Goal: Navigation & Orientation: Find specific page/section

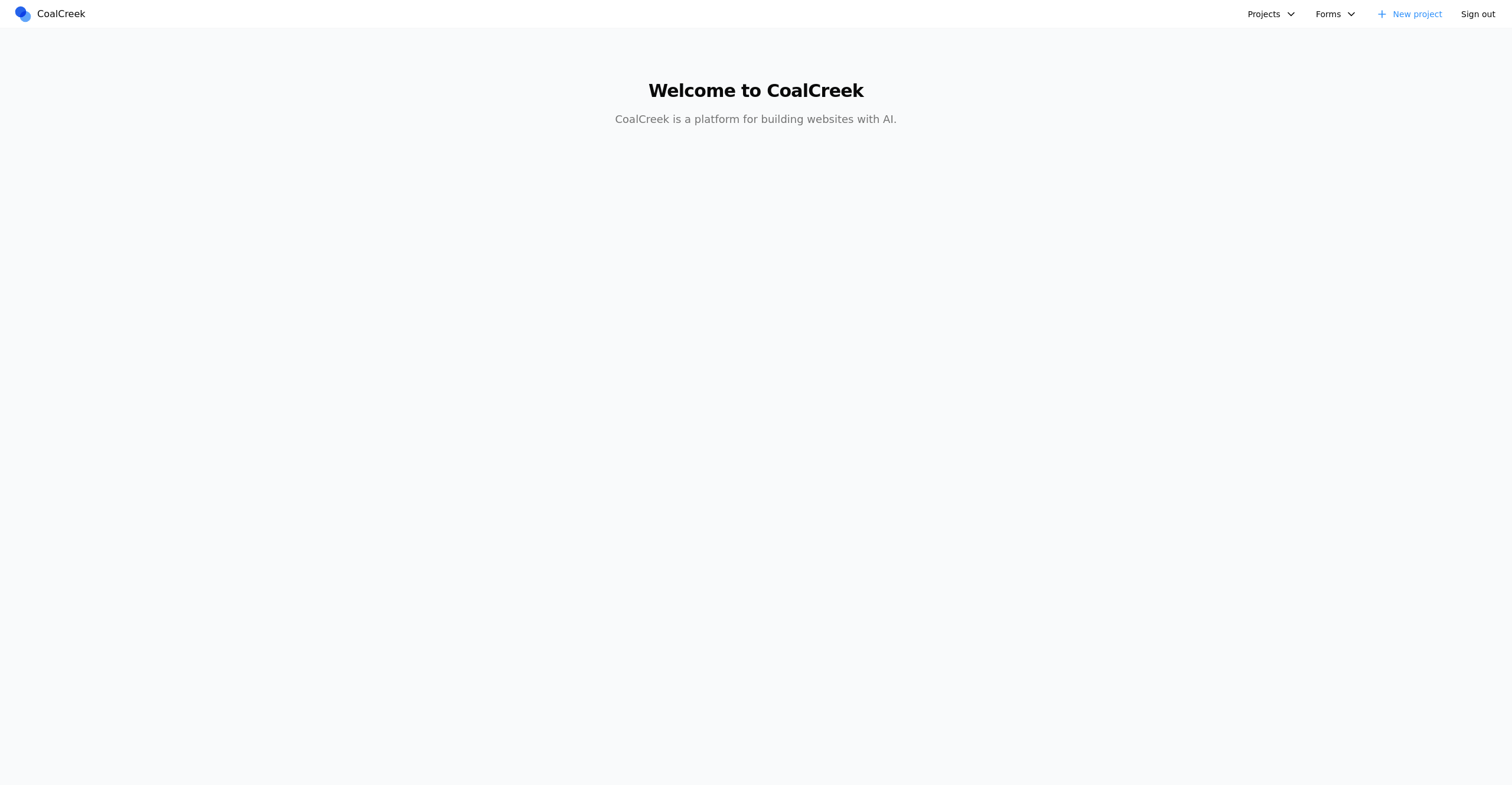
click at [1274, 15] on button "Projects" at bounding box center [1272, 14] width 63 height 18
click at [1289, 42] on link "hello word" at bounding box center [1304, 41] width 110 height 20
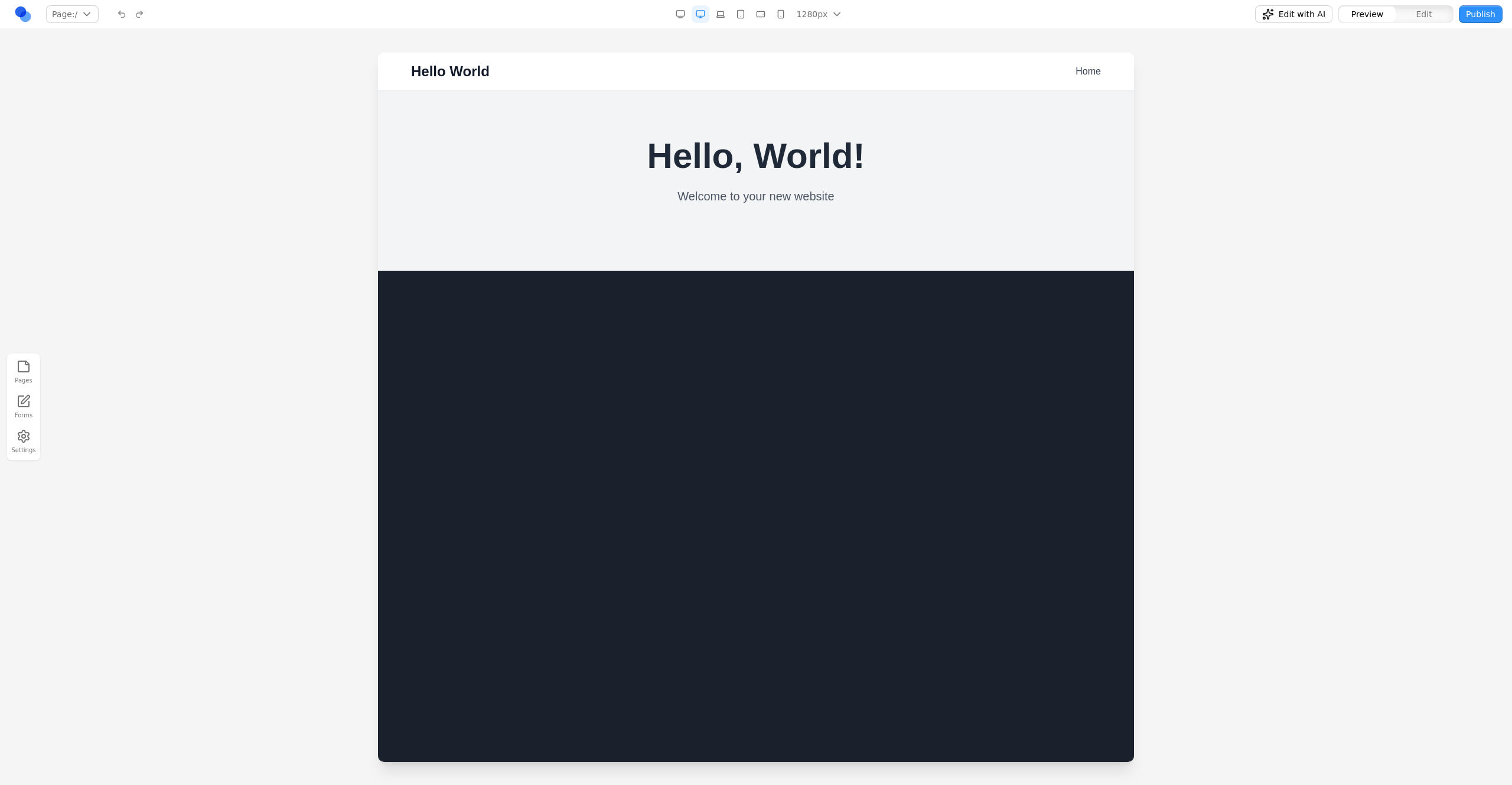
click at [21, 19] on link at bounding box center [23, 14] width 18 height 18
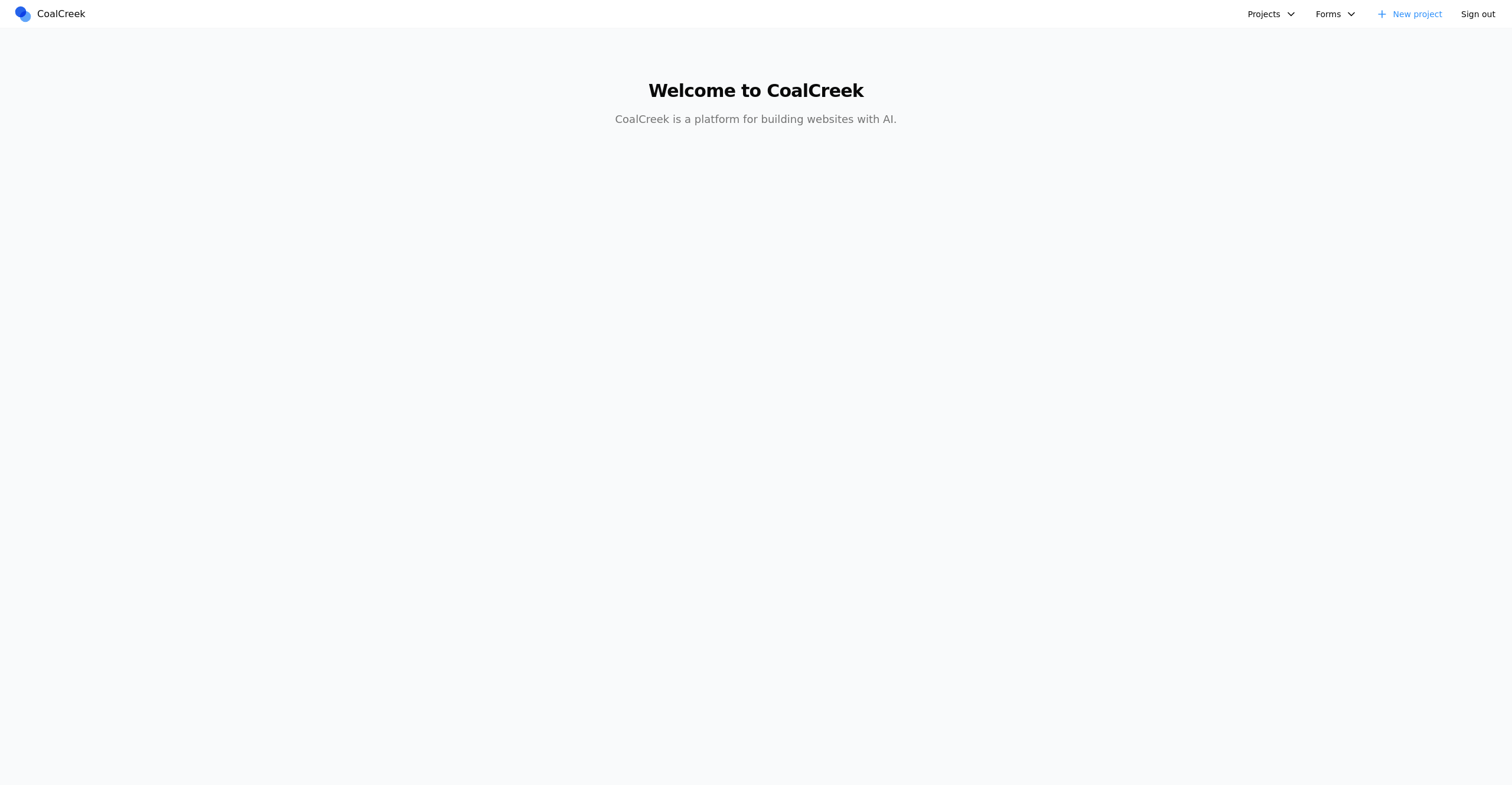
click at [1280, 14] on button "Projects" at bounding box center [1272, 14] width 63 height 18
click at [1291, 64] on link "Golftopia" at bounding box center [1304, 60] width 110 height 20
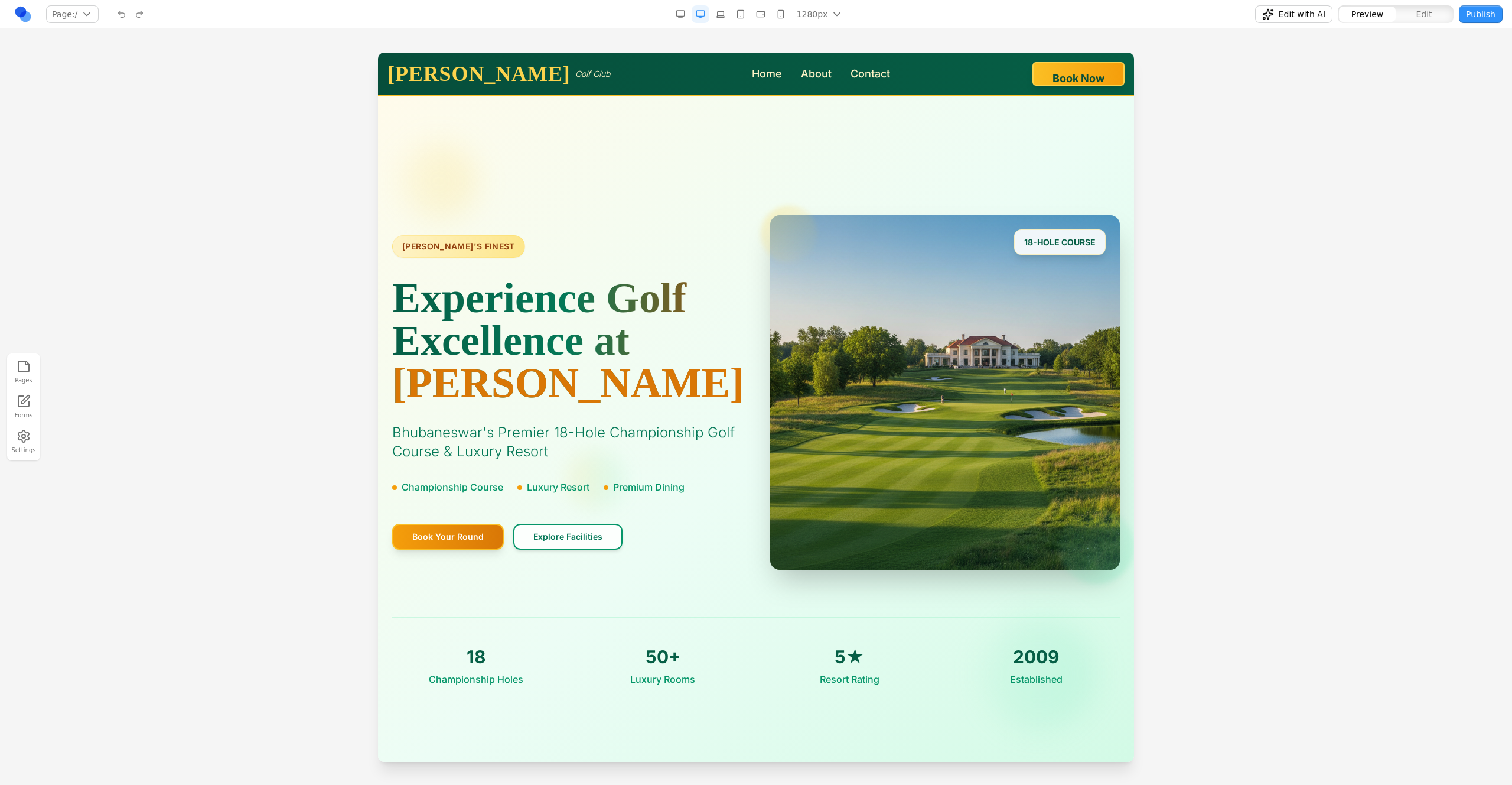
click at [16, 14] on link at bounding box center [23, 14] width 18 height 18
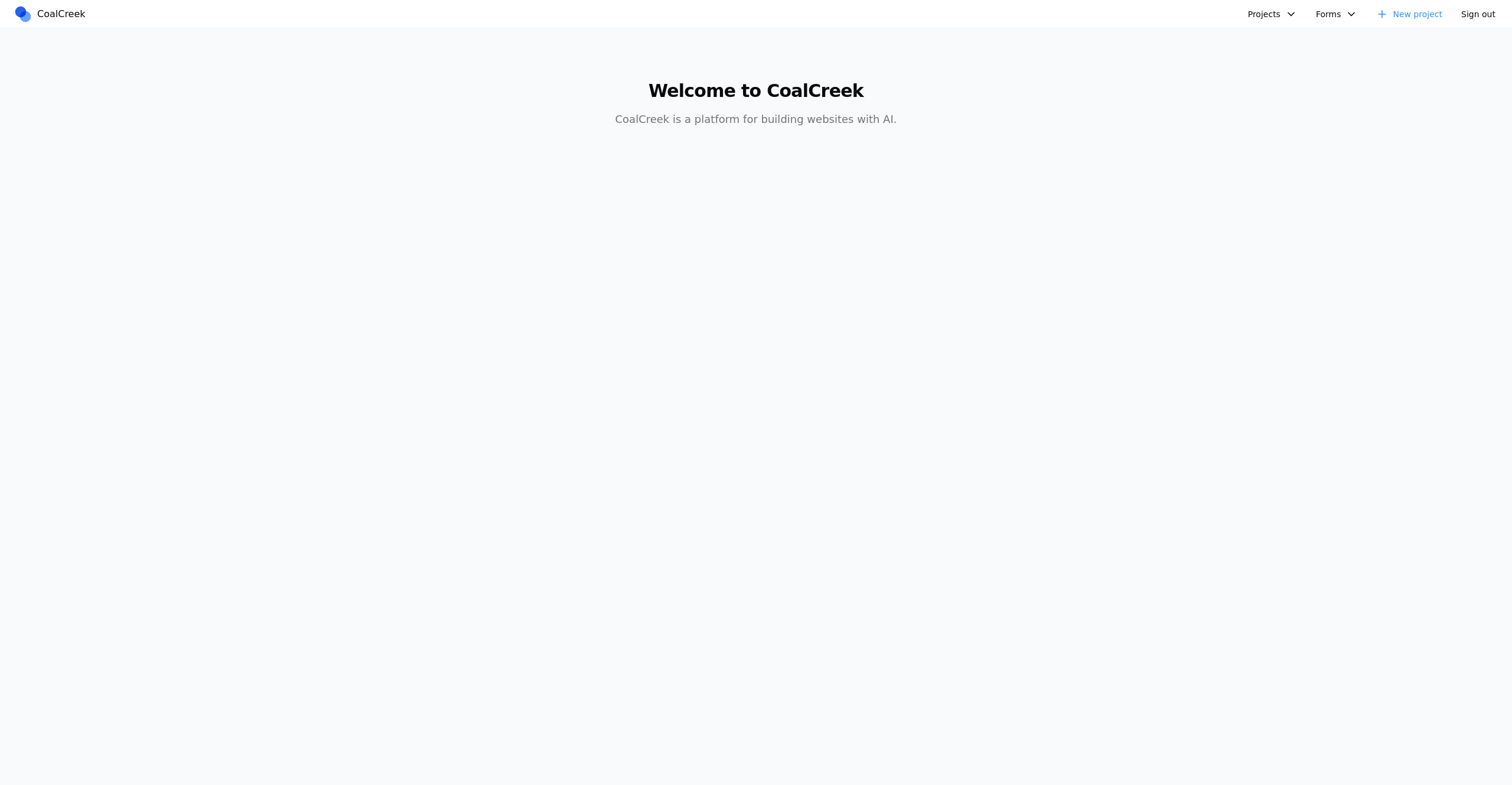
click at [1279, 14] on button "Projects" at bounding box center [1272, 14] width 63 height 18
click at [1306, 77] on link "golf course" at bounding box center [1304, 81] width 110 height 20
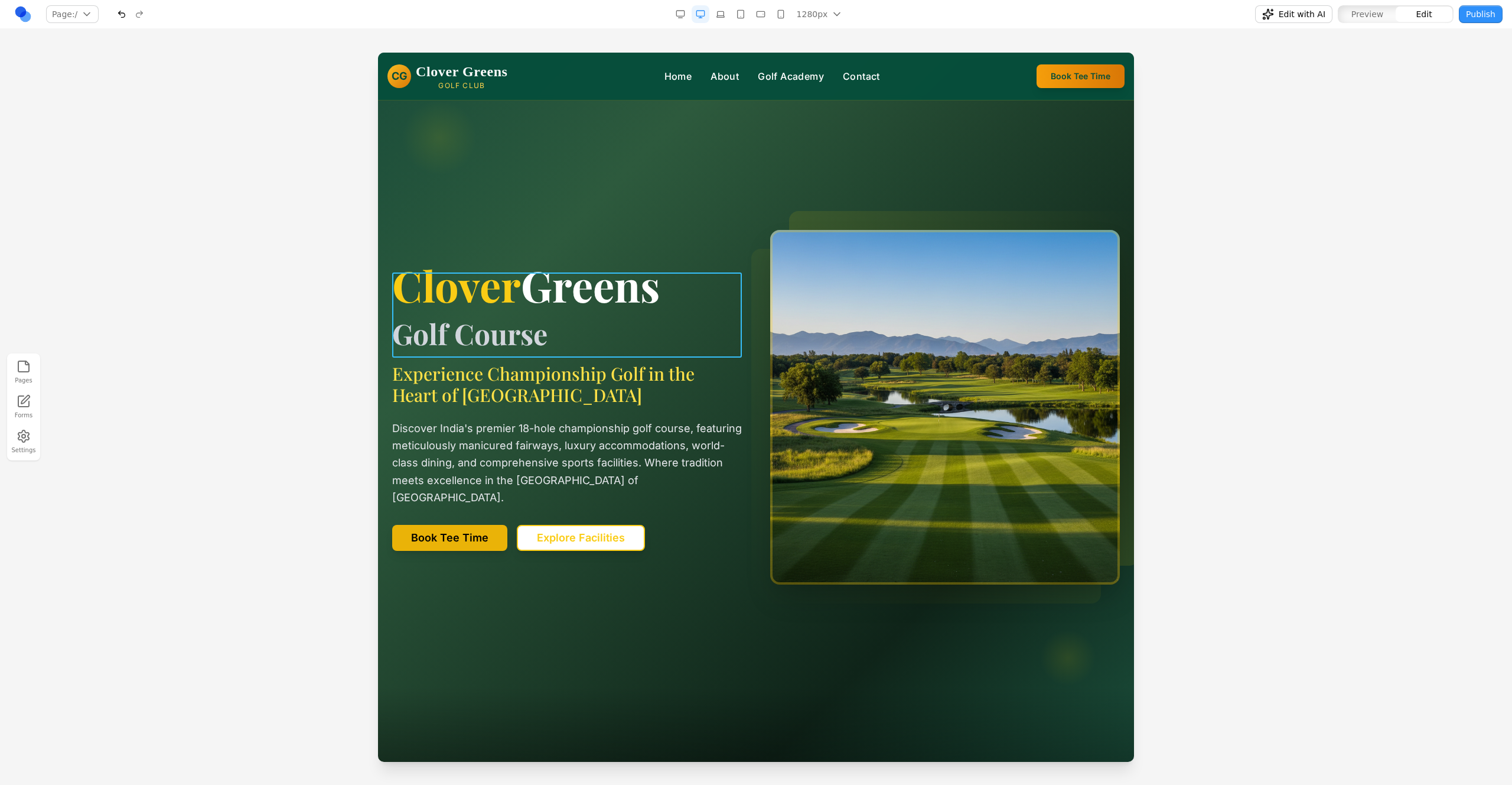
click at [532, 297] on h1 "Clover Greens Golf Course" at bounding box center [567, 306] width 350 height 85
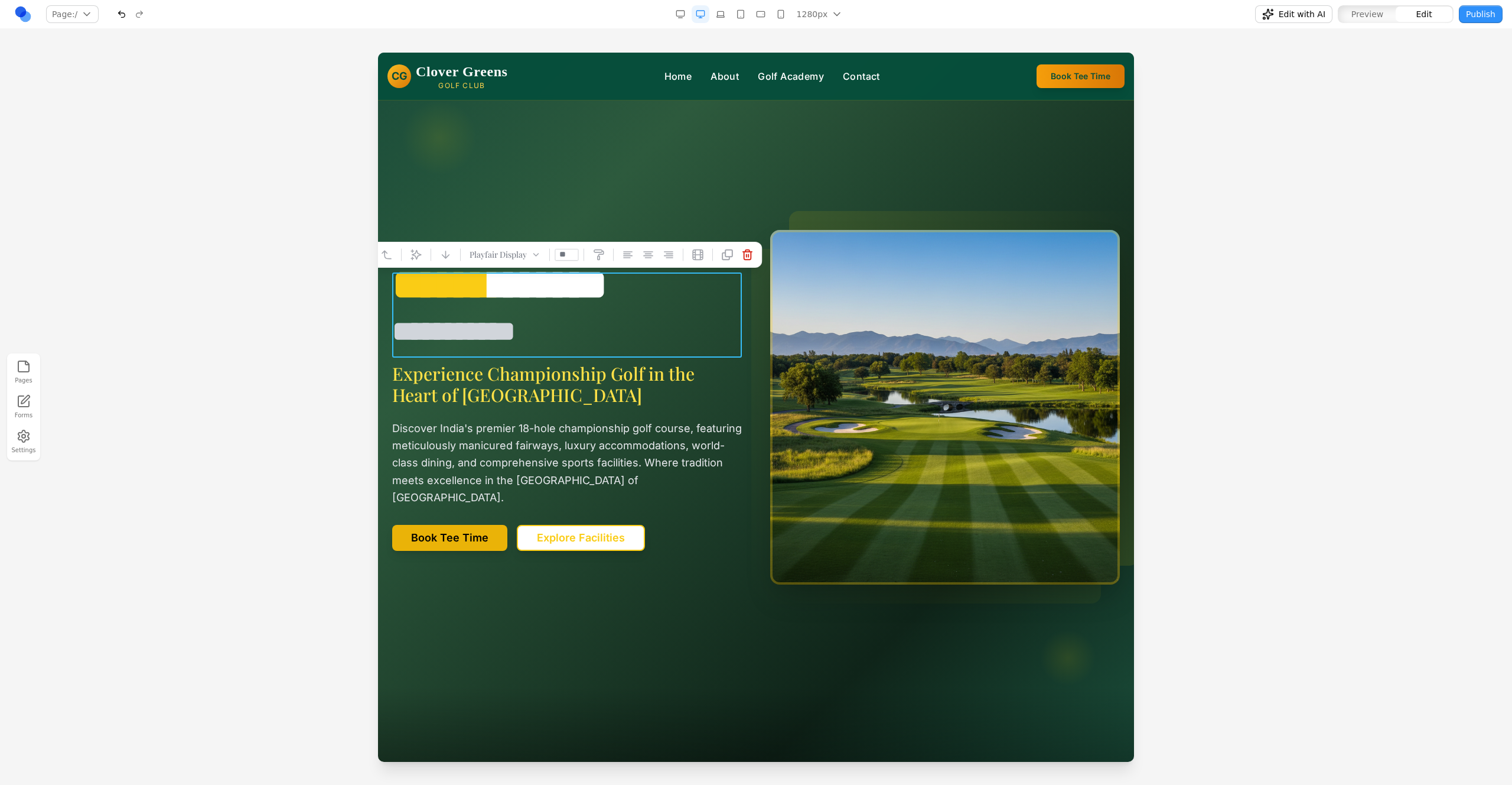
click at [608, 327] on h1 "**********" at bounding box center [567, 306] width 350 height 85
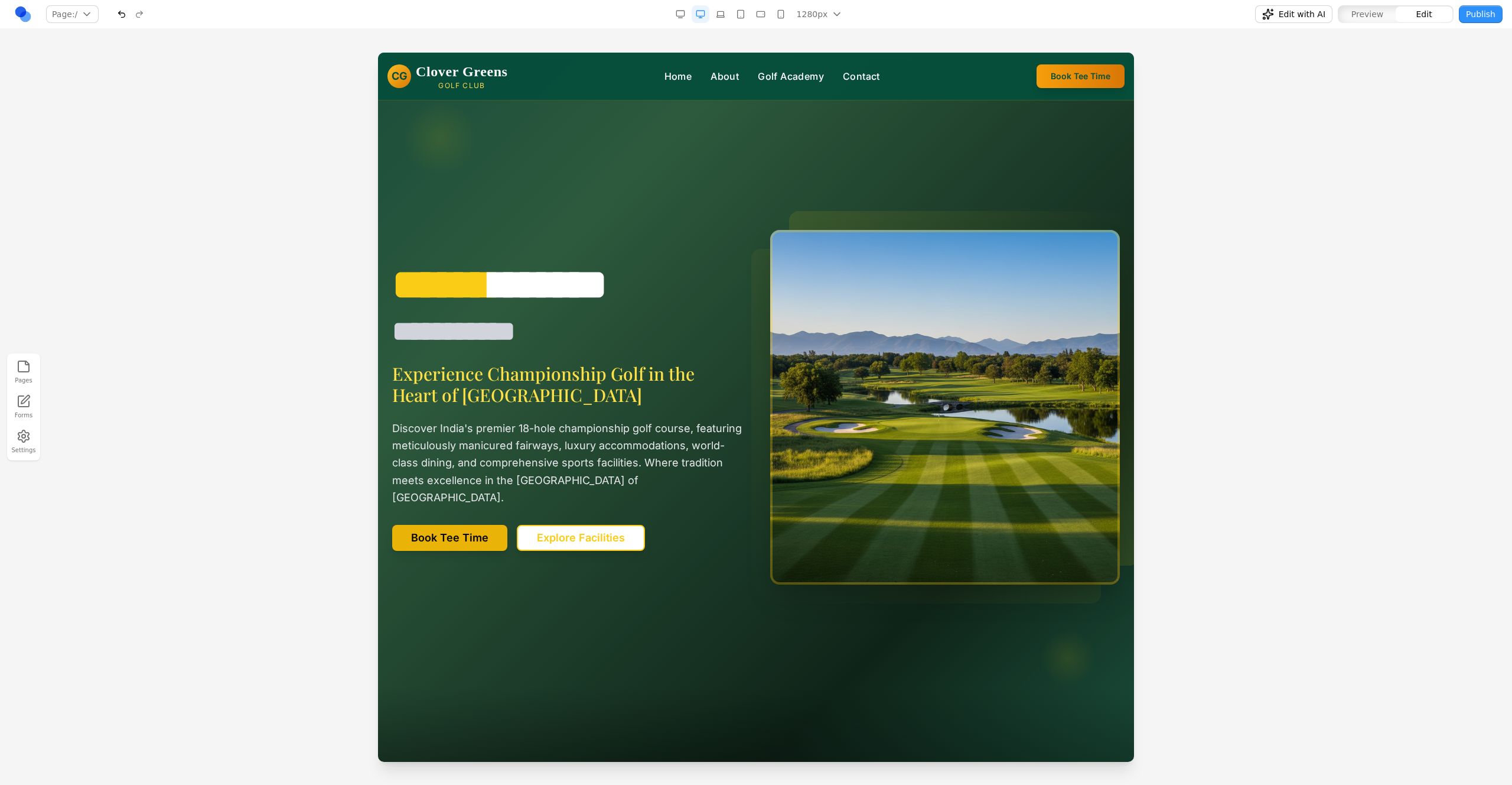
click at [1181, 350] on div at bounding box center [756, 418] width 1512 height 732
click at [720, 78] on link "About" at bounding box center [725, 76] width 28 height 14
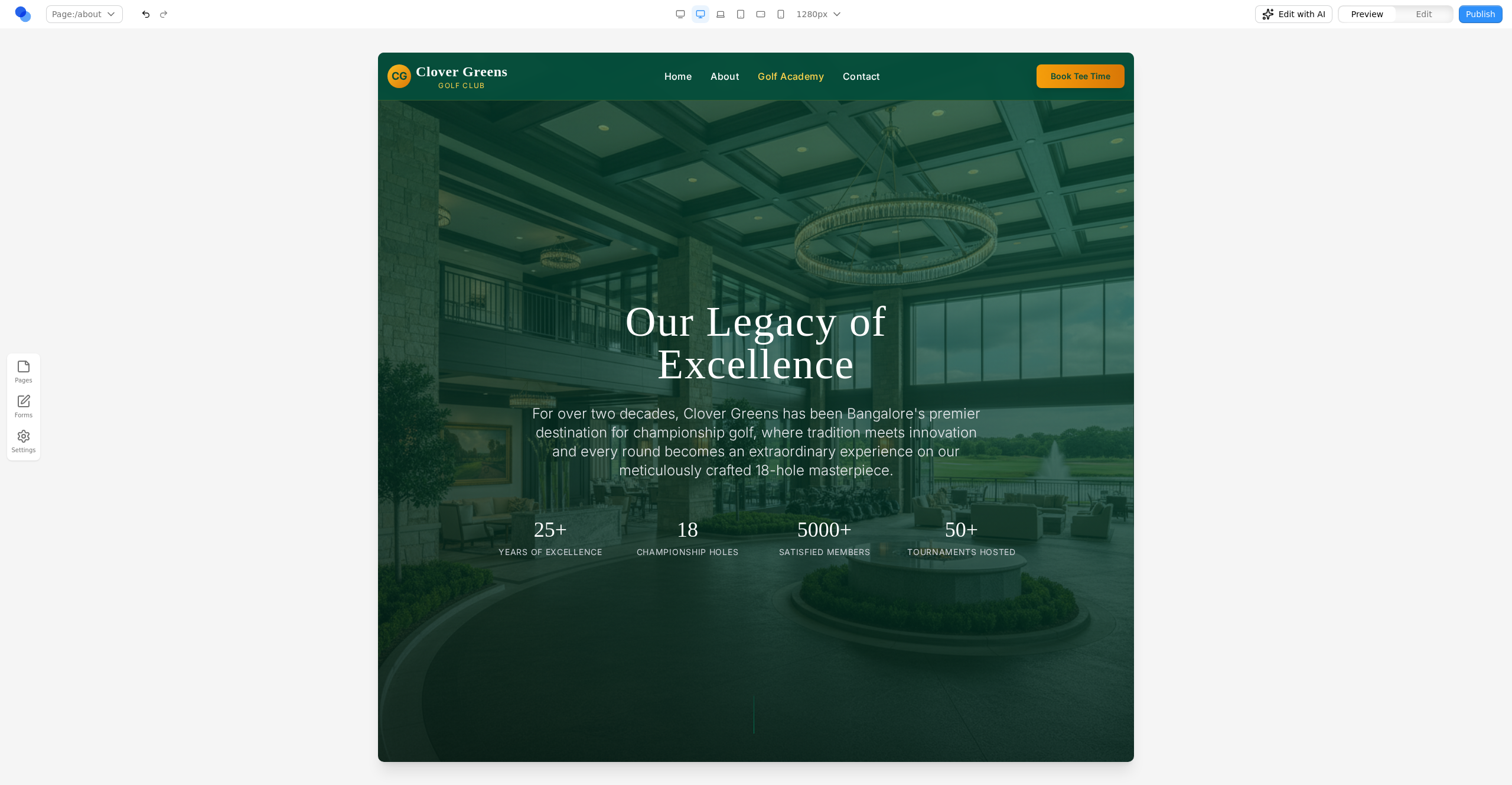
click at [768, 78] on link "Golf Academy" at bounding box center [791, 76] width 66 height 14
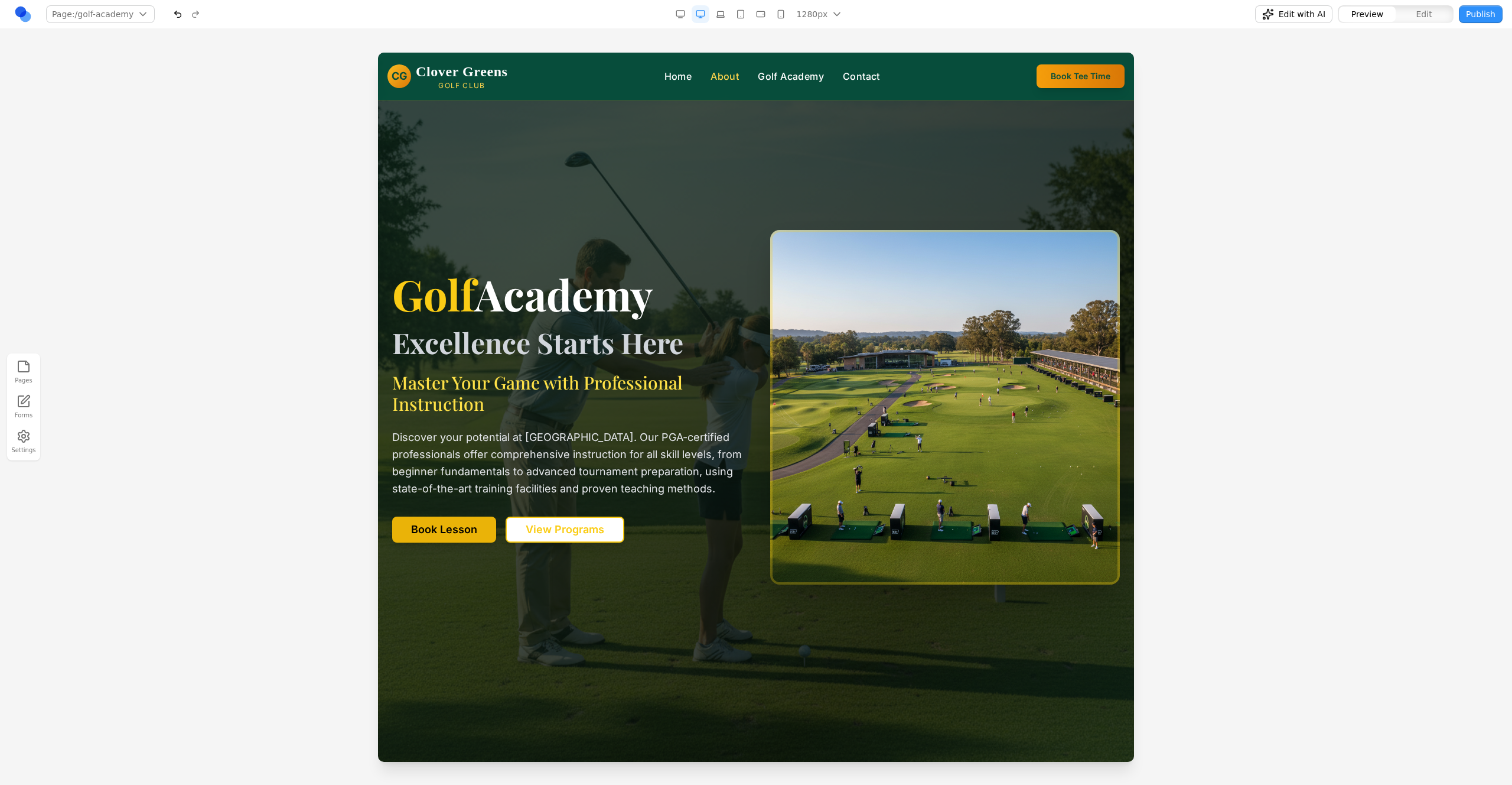
click at [739, 78] on link "About" at bounding box center [725, 76] width 28 height 14
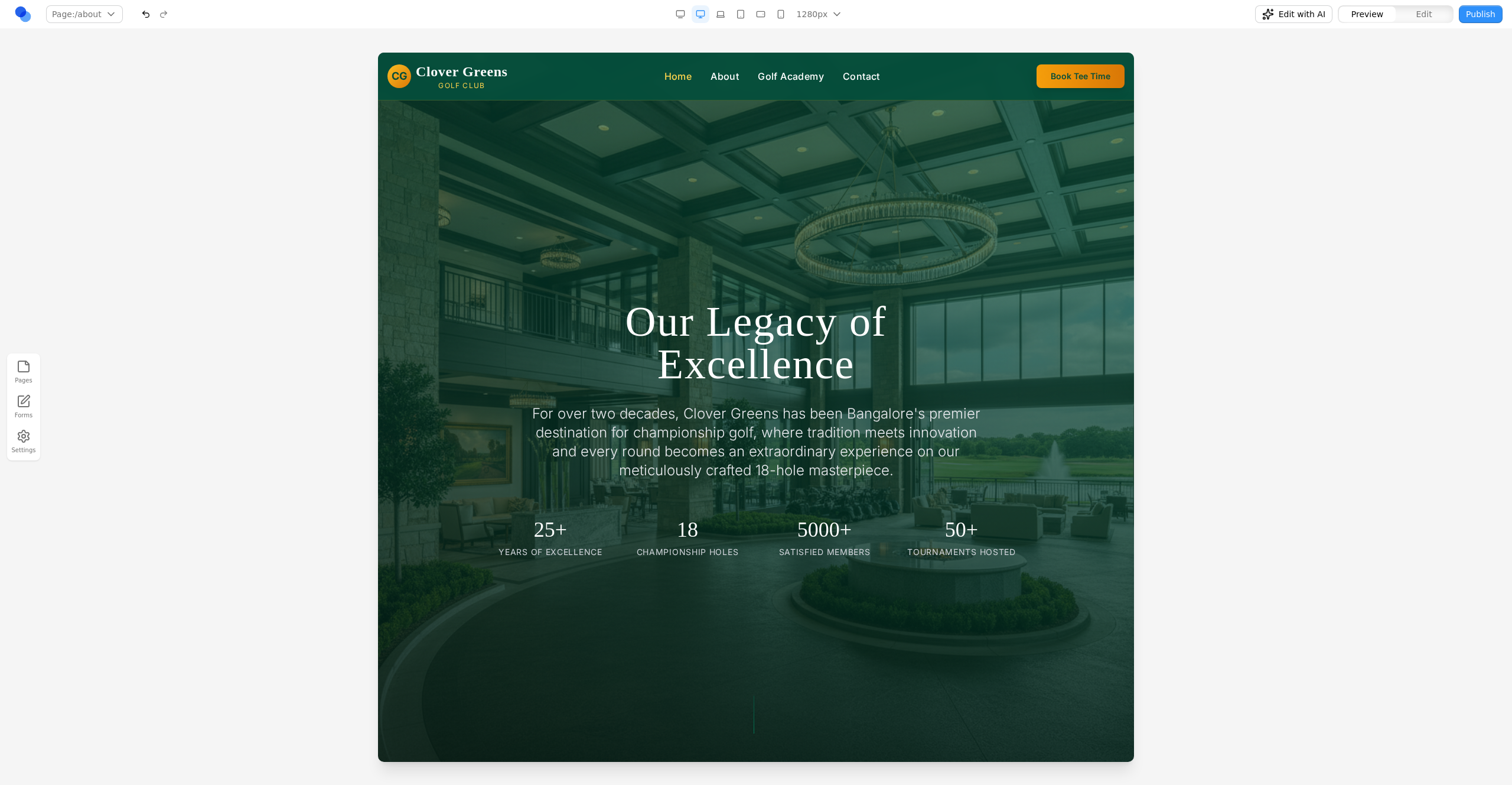
click at [692, 75] on link "Home" at bounding box center [678, 76] width 28 height 14
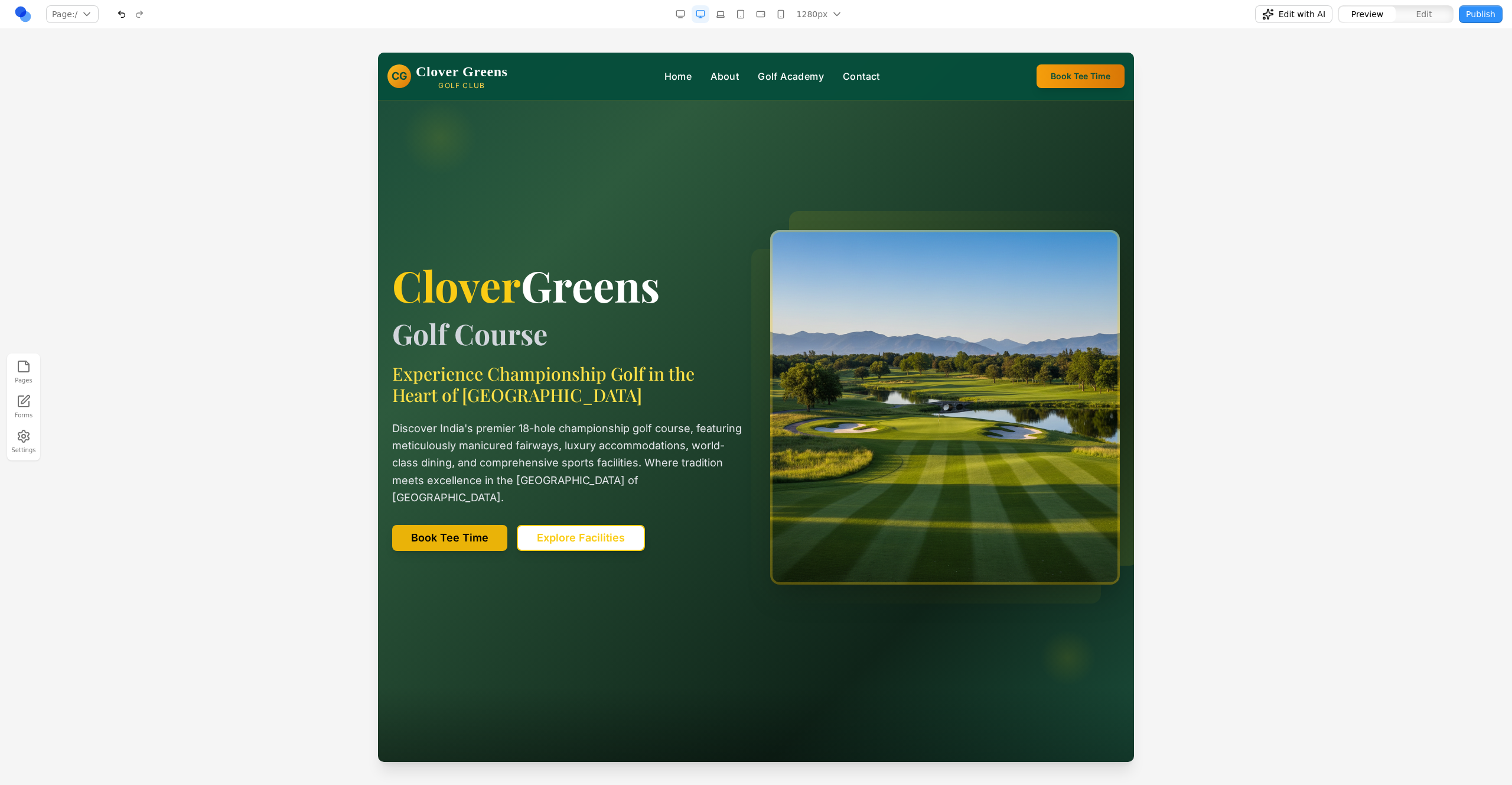
click at [29, 9] on link at bounding box center [23, 14] width 18 height 18
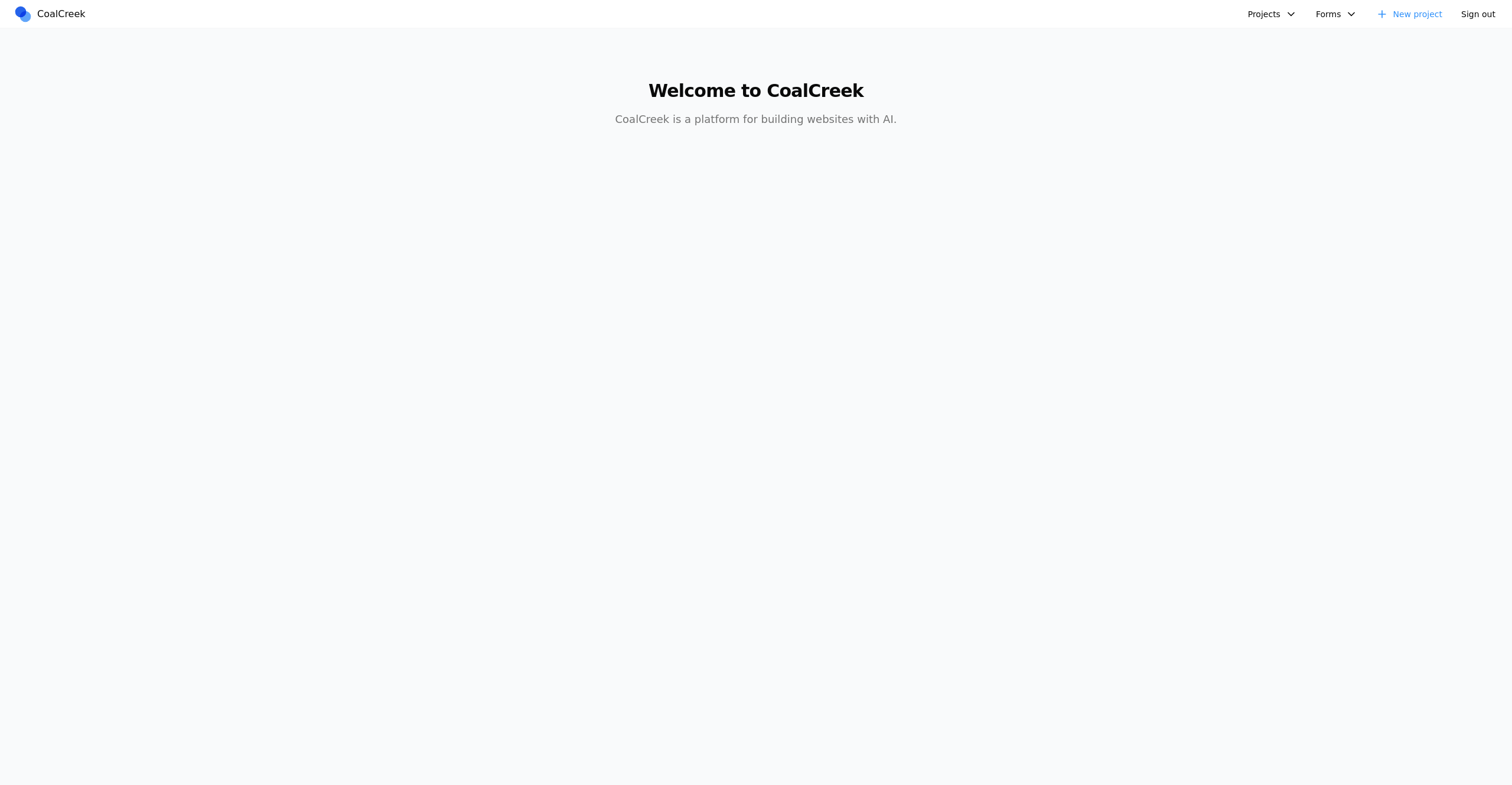
click at [1035, 217] on body "CoalCreek Projects hello word Golftopia golf course test new mexican food site …" at bounding box center [756, 392] width 1512 height 785
click at [1067, 144] on main "Welcome to CoalCreek CoalCreek is a platform for building websites with AI." at bounding box center [756, 97] width 907 height 137
click at [1272, 16] on button "Projects" at bounding box center [1272, 14] width 63 height 18
click at [1298, 122] on link "mexican food site" at bounding box center [1304, 121] width 110 height 20
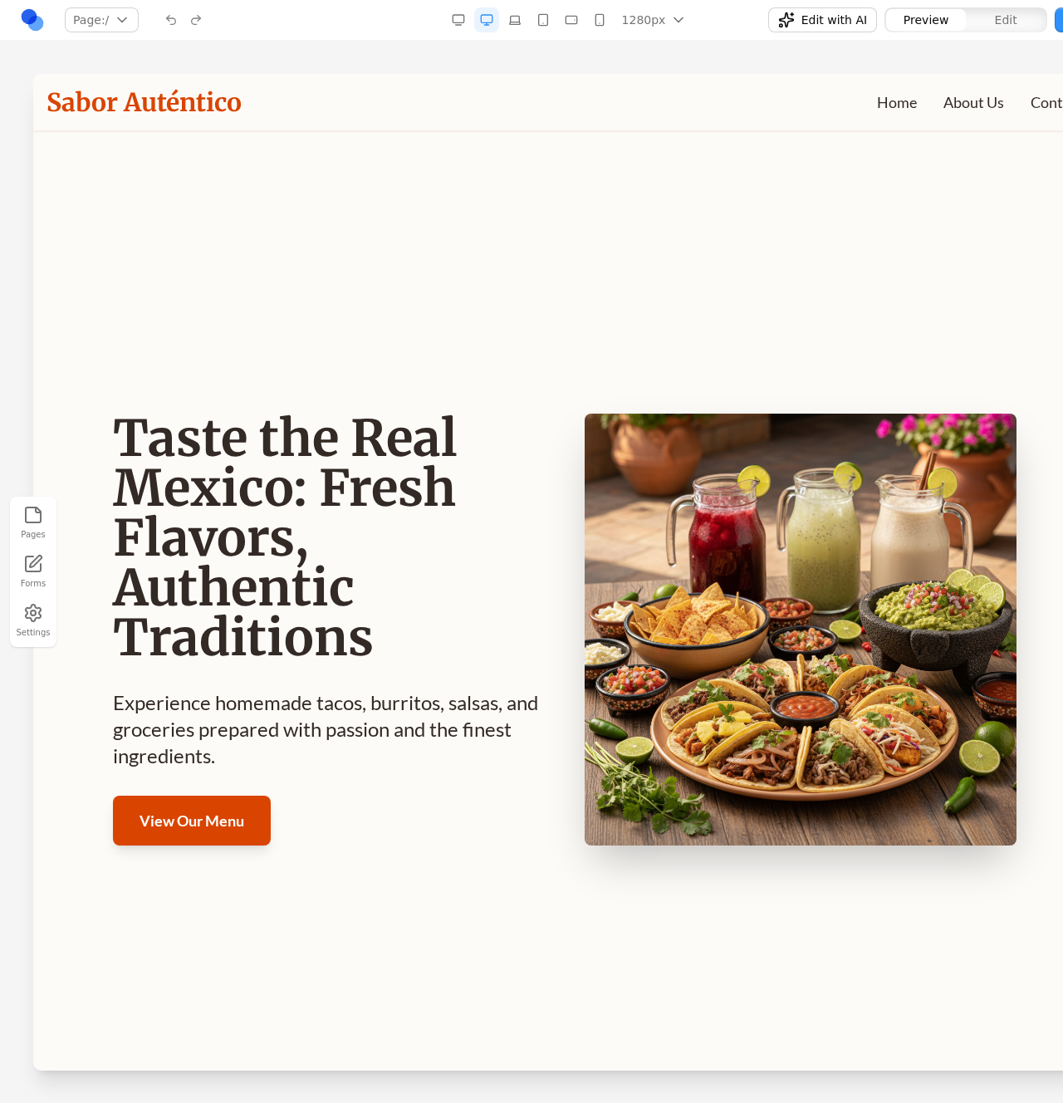
click at [46, 28] on div "Page: / / Manage pages" at bounding box center [198, 20] width 356 height 27
click at [37, 24] on link at bounding box center [32, 19] width 25 height 25
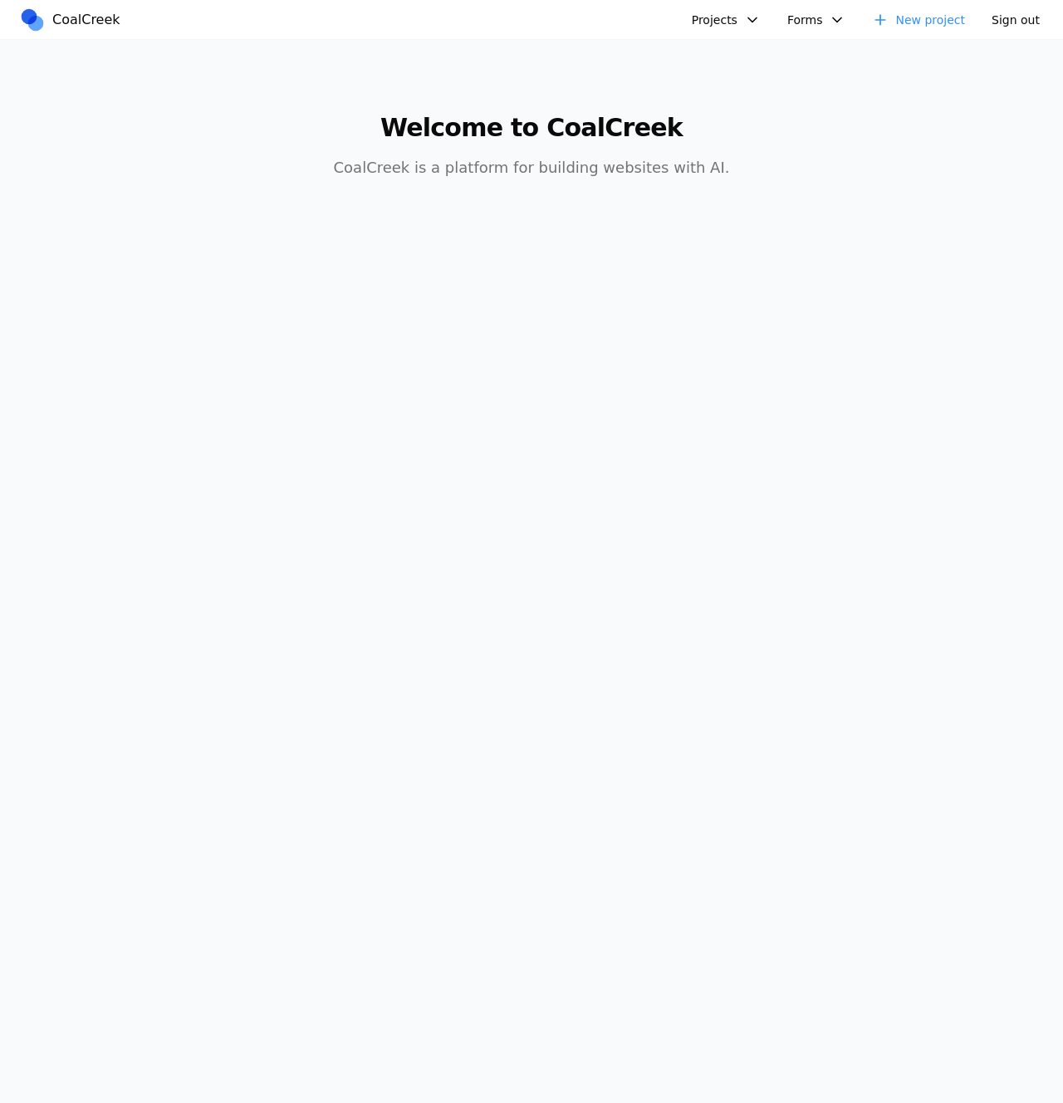
click at [711, 23] on button "Projects" at bounding box center [726, 19] width 89 height 25
click at [777, 260] on link "hello worldz" at bounding box center [770, 255] width 154 height 28
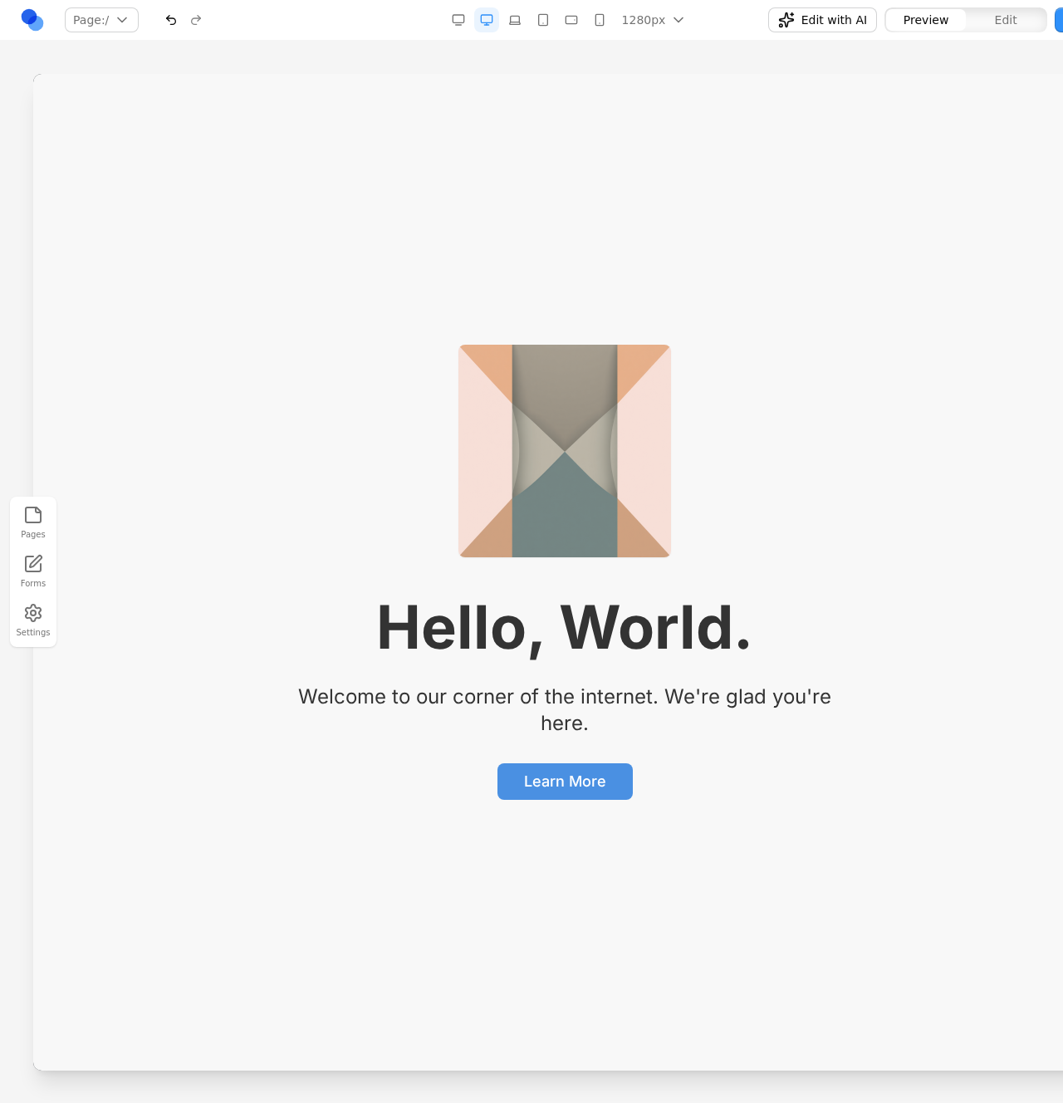
click at [32, 30] on link at bounding box center [32, 19] width 25 height 25
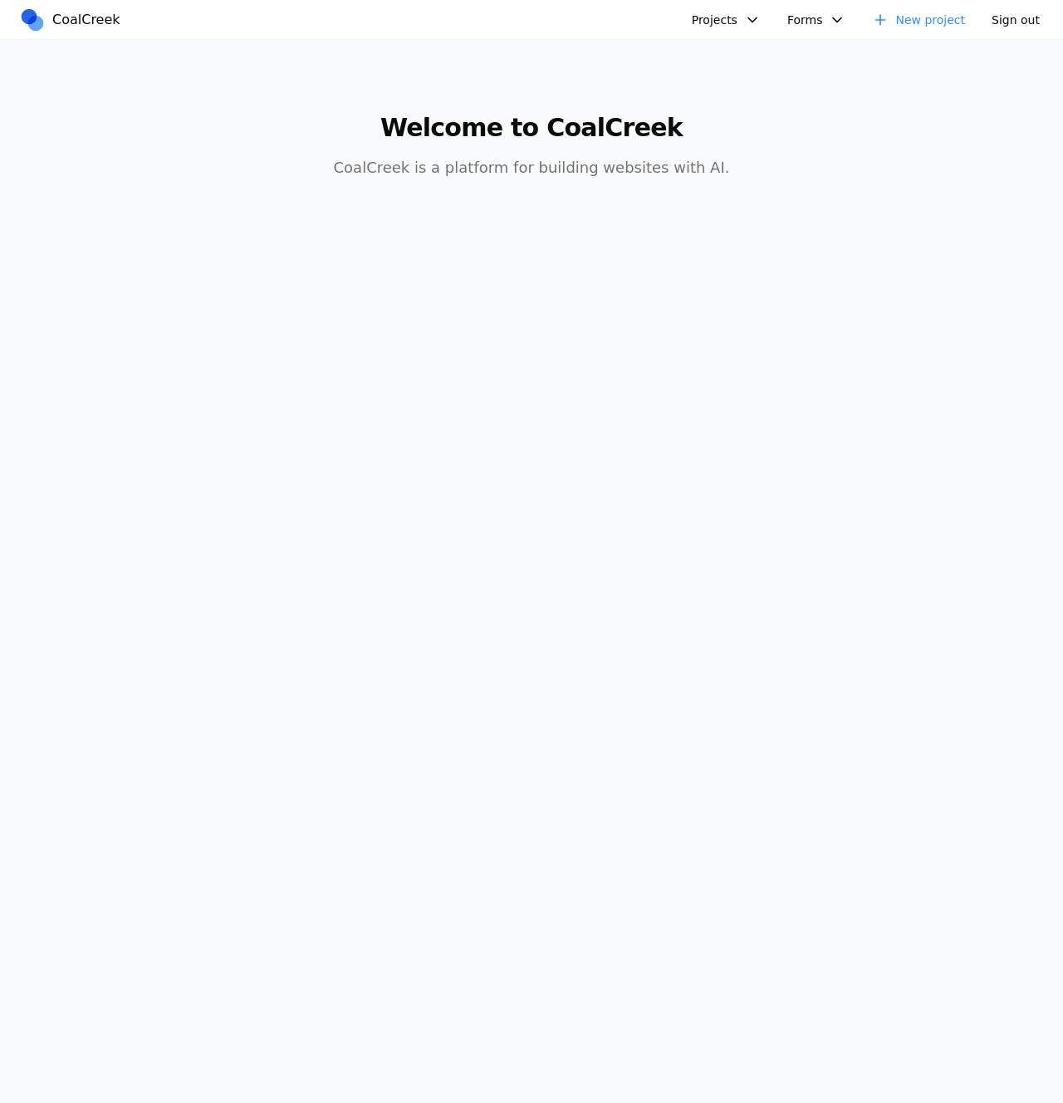
click at [983, 604] on body "CoalCreek Projects hello word Golftopia golf course test new mexican food site …" at bounding box center [531, 551] width 1063 height 1103
click at [732, 15] on button "Projects" at bounding box center [726, 19] width 89 height 25
click at [736, 124] on link "test new" at bounding box center [770, 119] width 154 height 28
click at [736, 20] on button "Projects" at bounding box center [726, 19] width 89 height 25
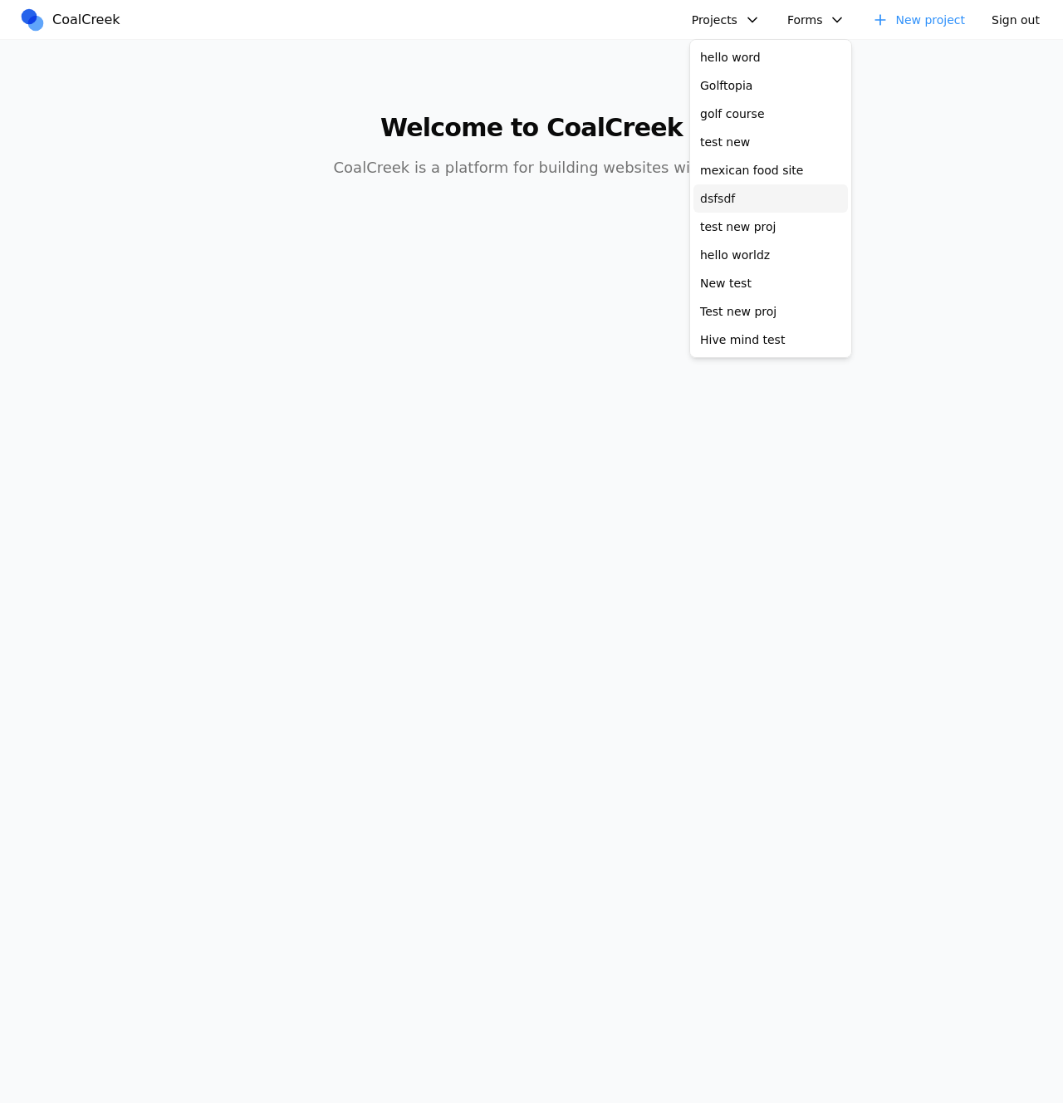
click at [740, 197] on link "dsfsdf" at bounding box center [770, 198] width 154 height 28
click at [728, 21] on button "Projects" at bounding box center [726, 19] width 89 height 25
click at [765, 259] on link "hello worldz" at bounding box center [770, 255] width 154 height 28
click at [707, 16] on button "Projects" at bounding box center [726, 19] width 89 height 25
click at [767, 231] on link "test new proj" at bounding box center [770, 227] width 154 height 28
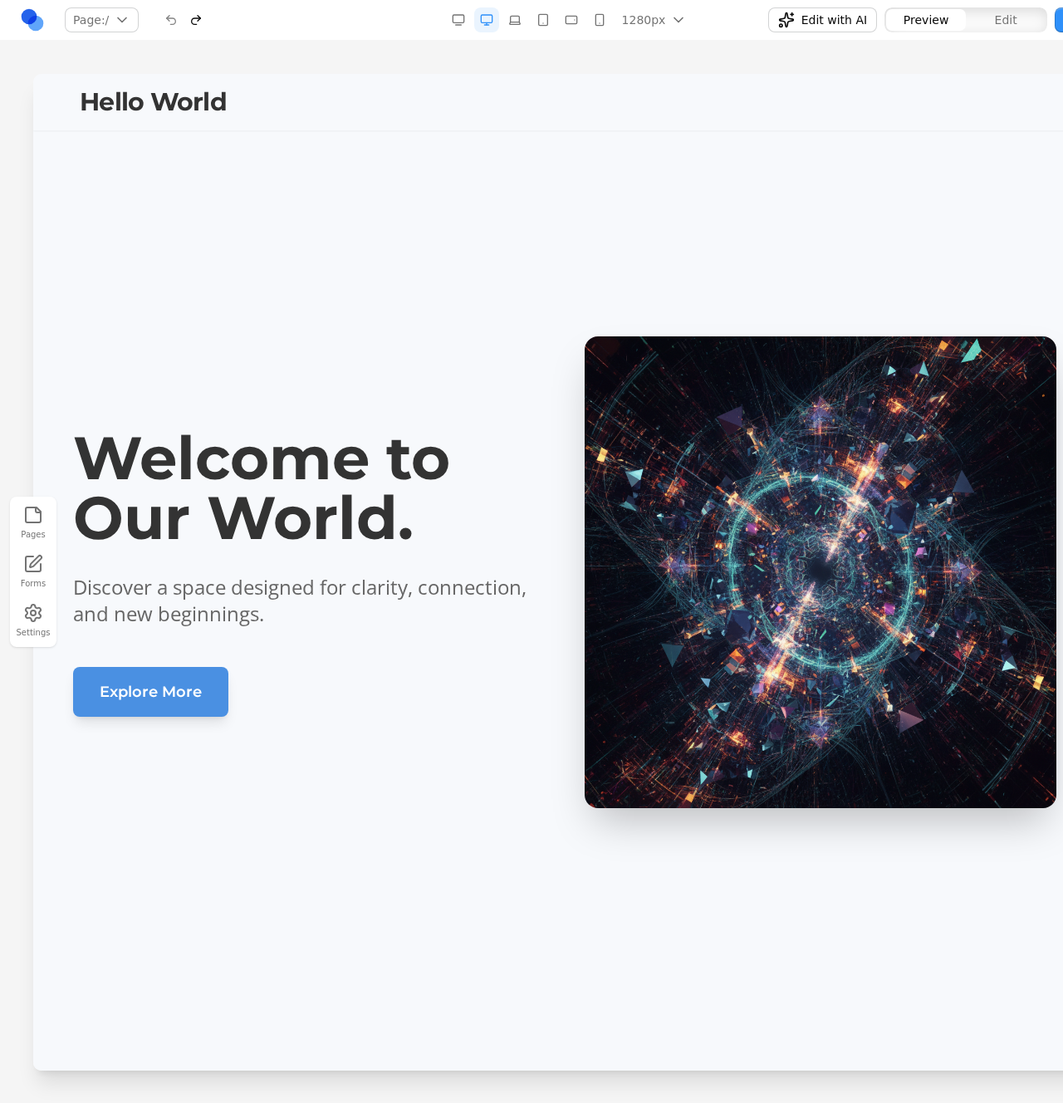
click at [25, 20] on link at bounding box center [32, 19] width 25 height 25
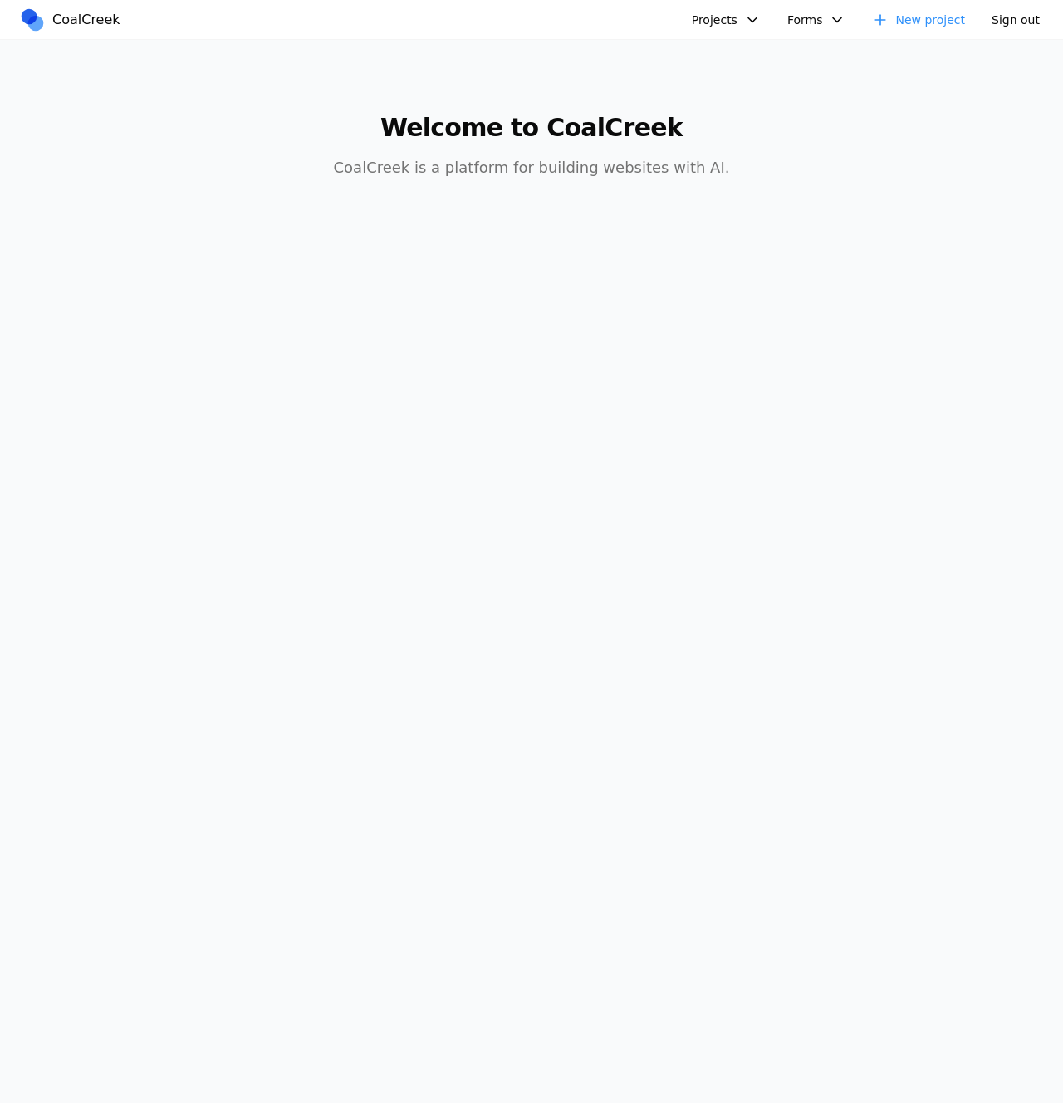
click at [744, 21] on button "Projects" at bounding box center [726, 19] width 89 height 25
click at [788, 333] on link "Hive mind test" at bounding box center [770, 339] width 154 height 28
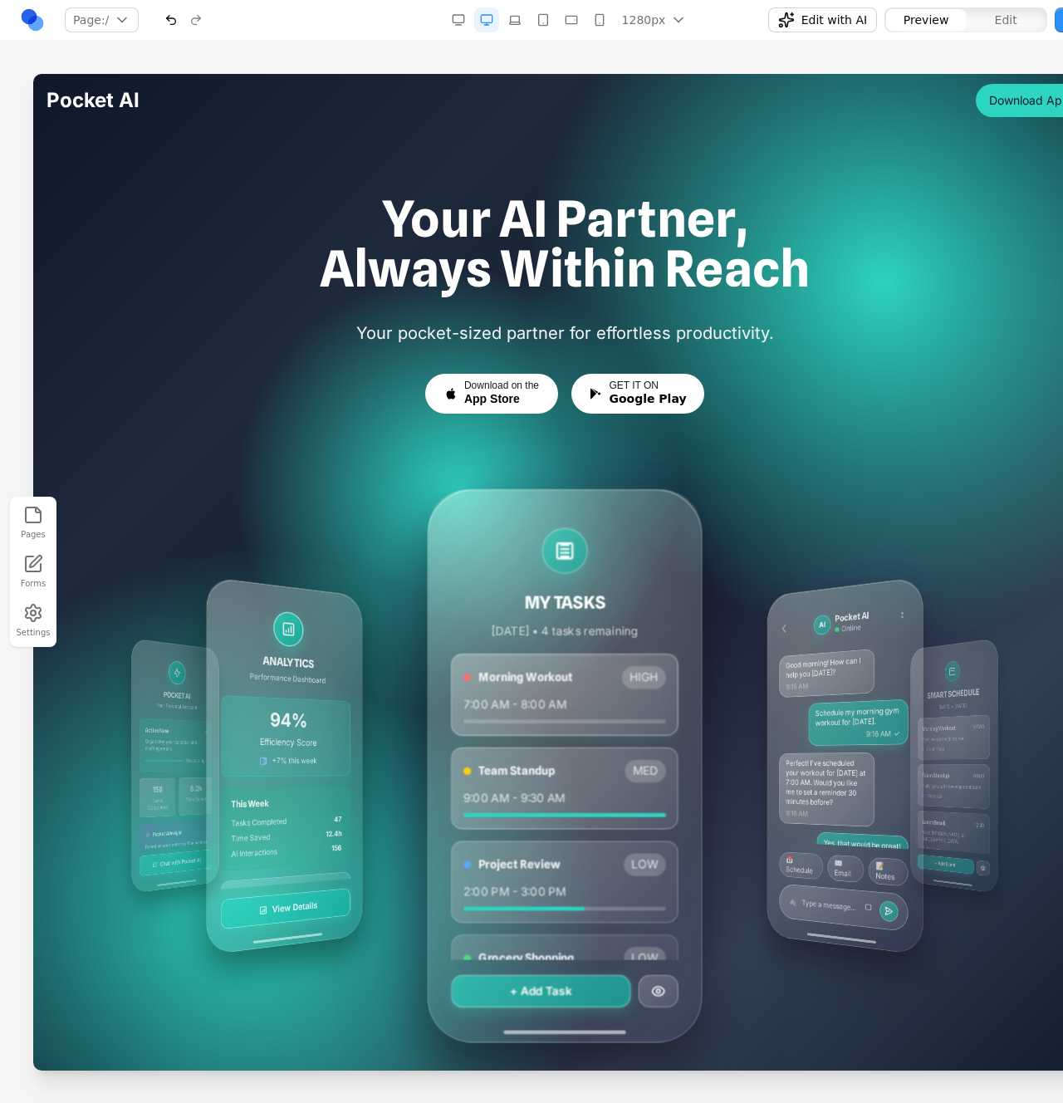
click at [879, 391] on div "Download on the App Store GET IT ON Google Play" at bounding box center [565, 394] width 744 height 40
click at [23, 25] on link at bounding box center [32, 19] width 25 height 25
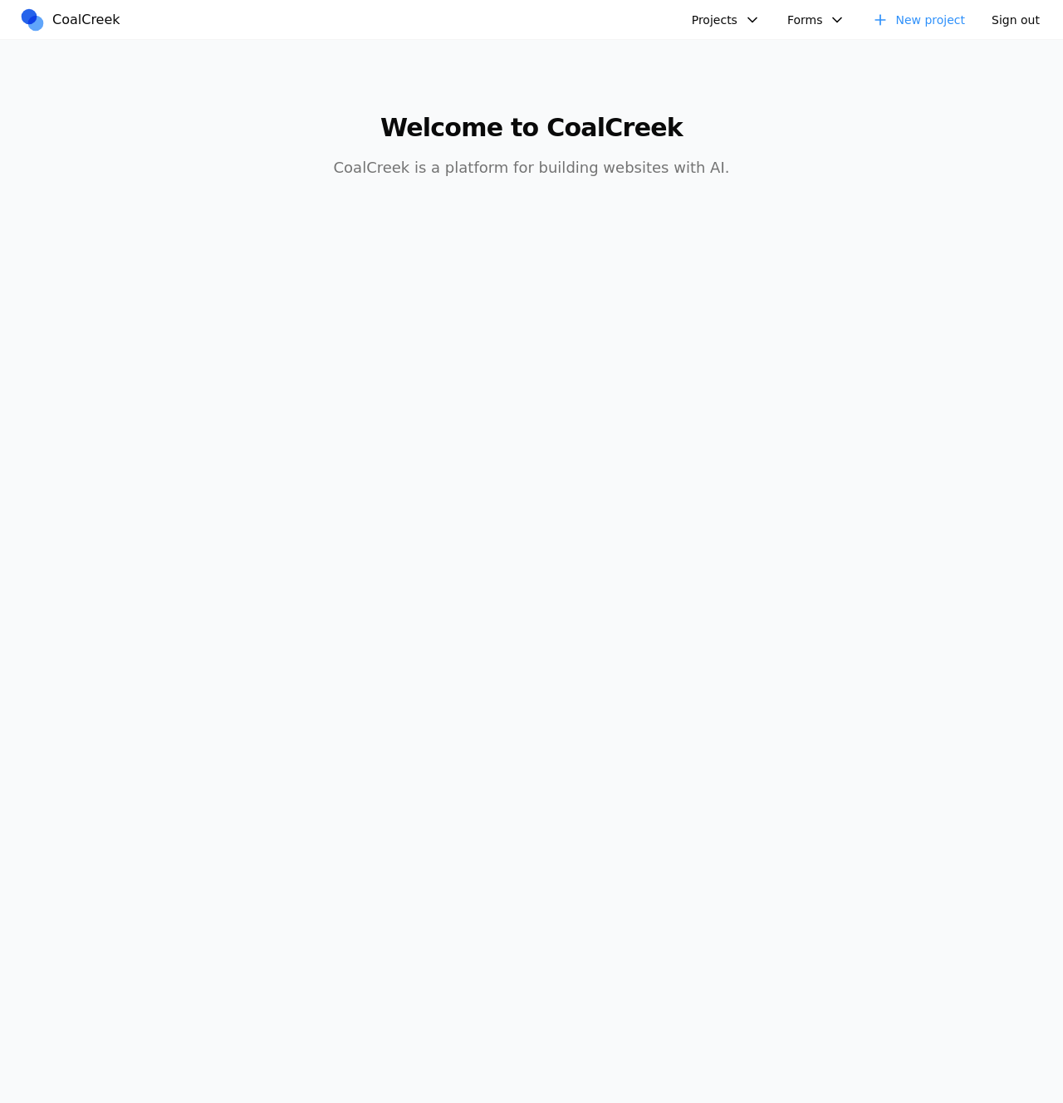
click at [726, 24] on button "Projects" at bounding box center [726, 19] width 89 height 25
click at [741, 58] on link "hello word" at bounding box center [770, 57] width 154 height 28
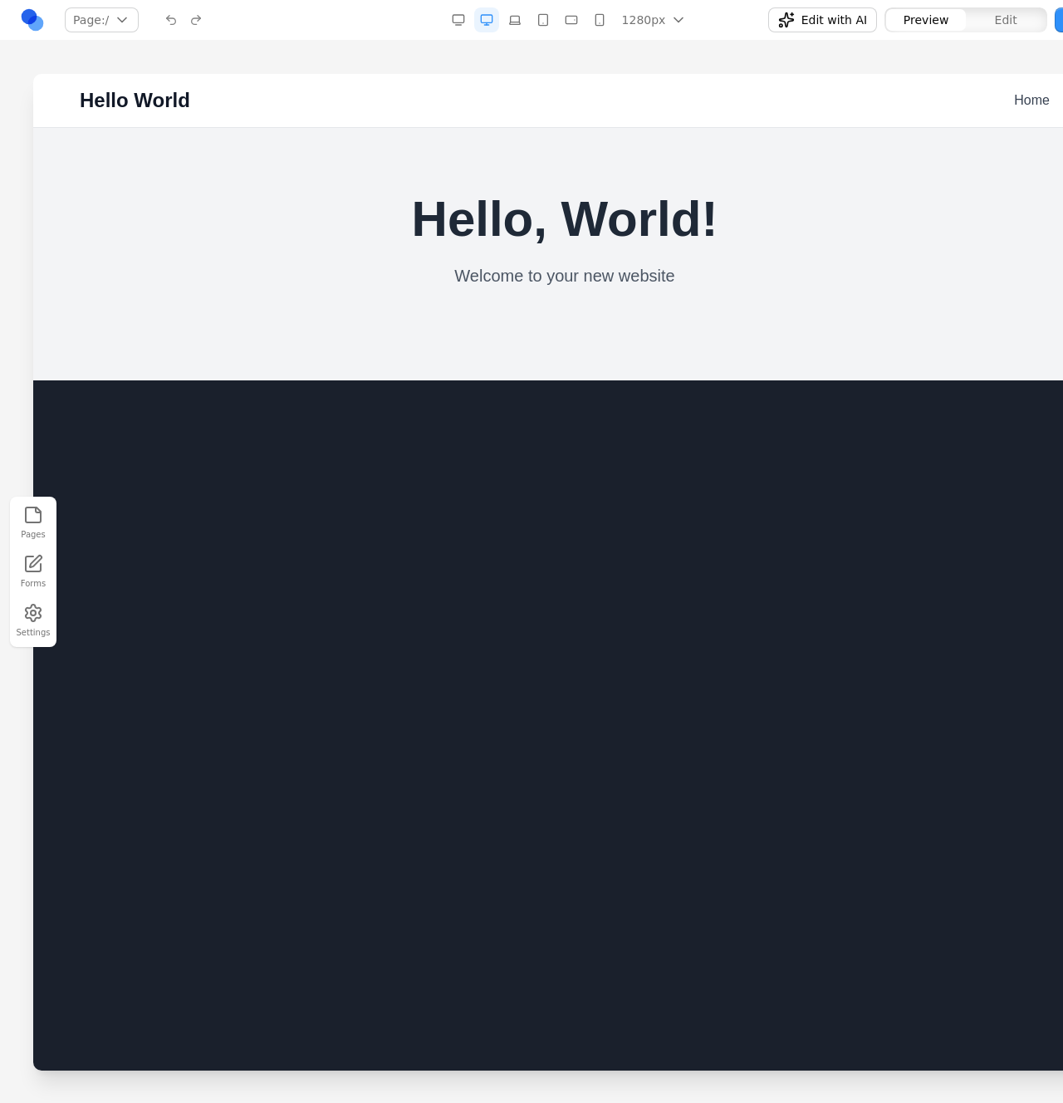
click at [741, 33] on nav "Page: / / Manage pages 1280px 1536px 1280px 1024px 768px 480px 375px Edit with …" at bounding box center [564, 20] width 1129 height 41
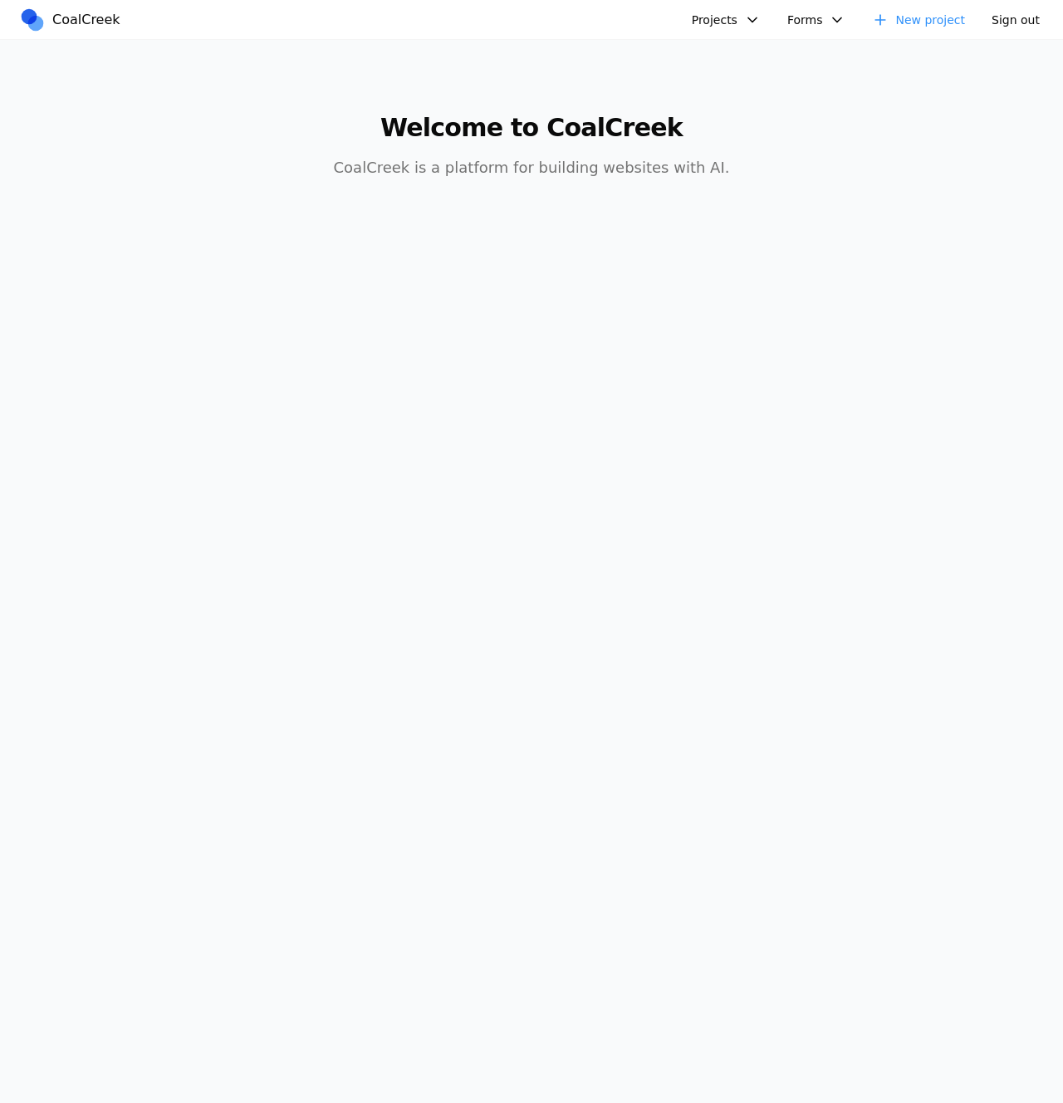
click at [737, 27] on button "Projects" at bounding box center [726, 19] width 89 height 25
click at [757, 84] on link "Golftopia" at bounding box center [770, 85] width 154 height 28
click at [741, 15] on button "Projects" at bounding box center [726, 19] width 89 height 25
click at [746, 111] on link "golf course" at bounding box center [770, 114] width 154 height 28
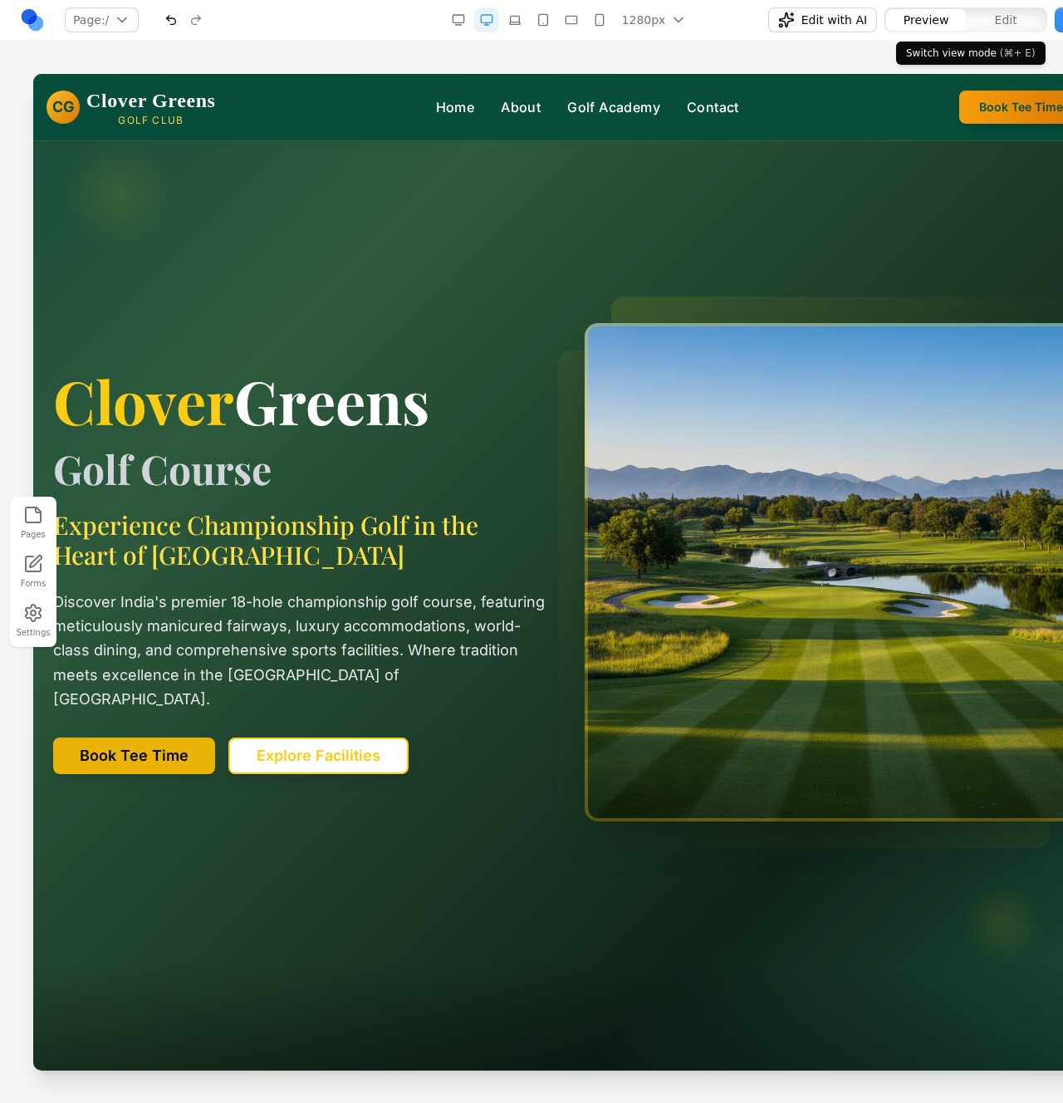
click at [983, 17] on button "Edit" at bounding box center [1006, 20] width 80 height 22
drag, startPoint x: 678, startPoint y: 104, endPoint x: 621, endPoint y: 101, distance: 57.3
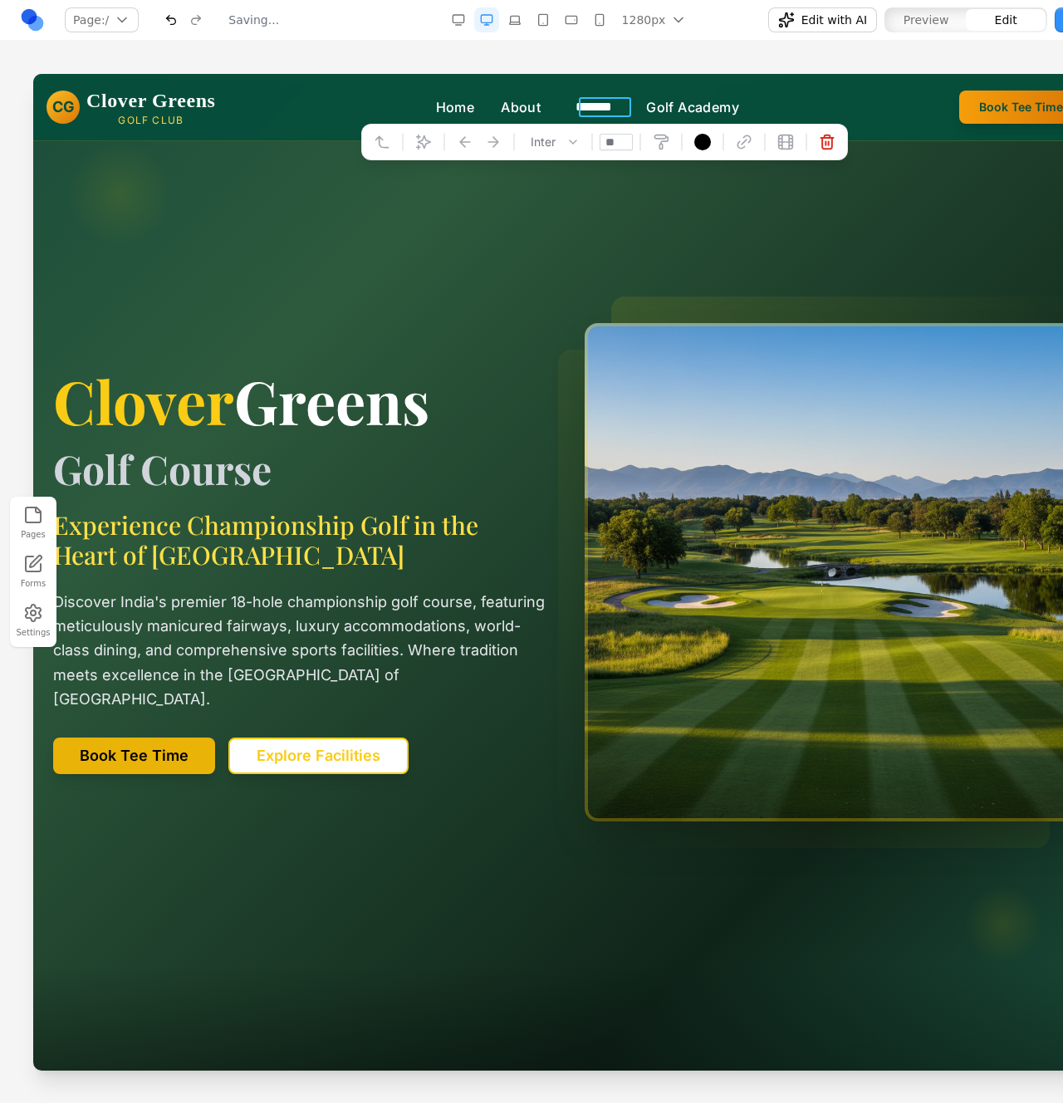
click at [832, 212] on section "Clover Greens Golf Course Experience Championship Golf in the Heart of [GEOGRAP…" at bounding box center [564, 572] width 1063 height 996
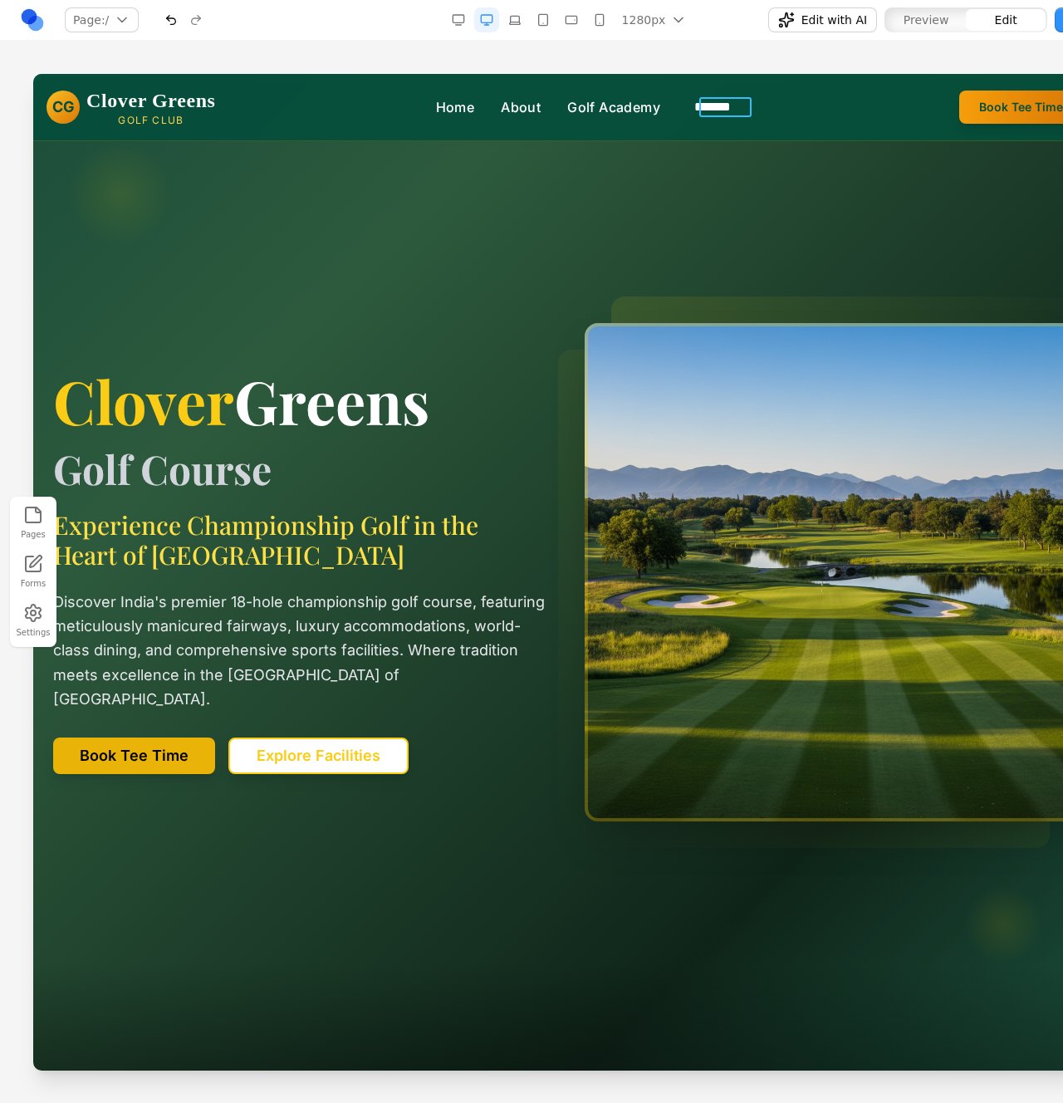
drag, startPoint x: 631, startPoint y: 98, endPoint x: 726, endPoint y: 100, distance: 94.7
click at [714, 229] on section "Clover Greens Golf Course Experience Championship Golf in the Heart of [GEOGRAP…" at bounding box center [564, 572] width 1063 height 996
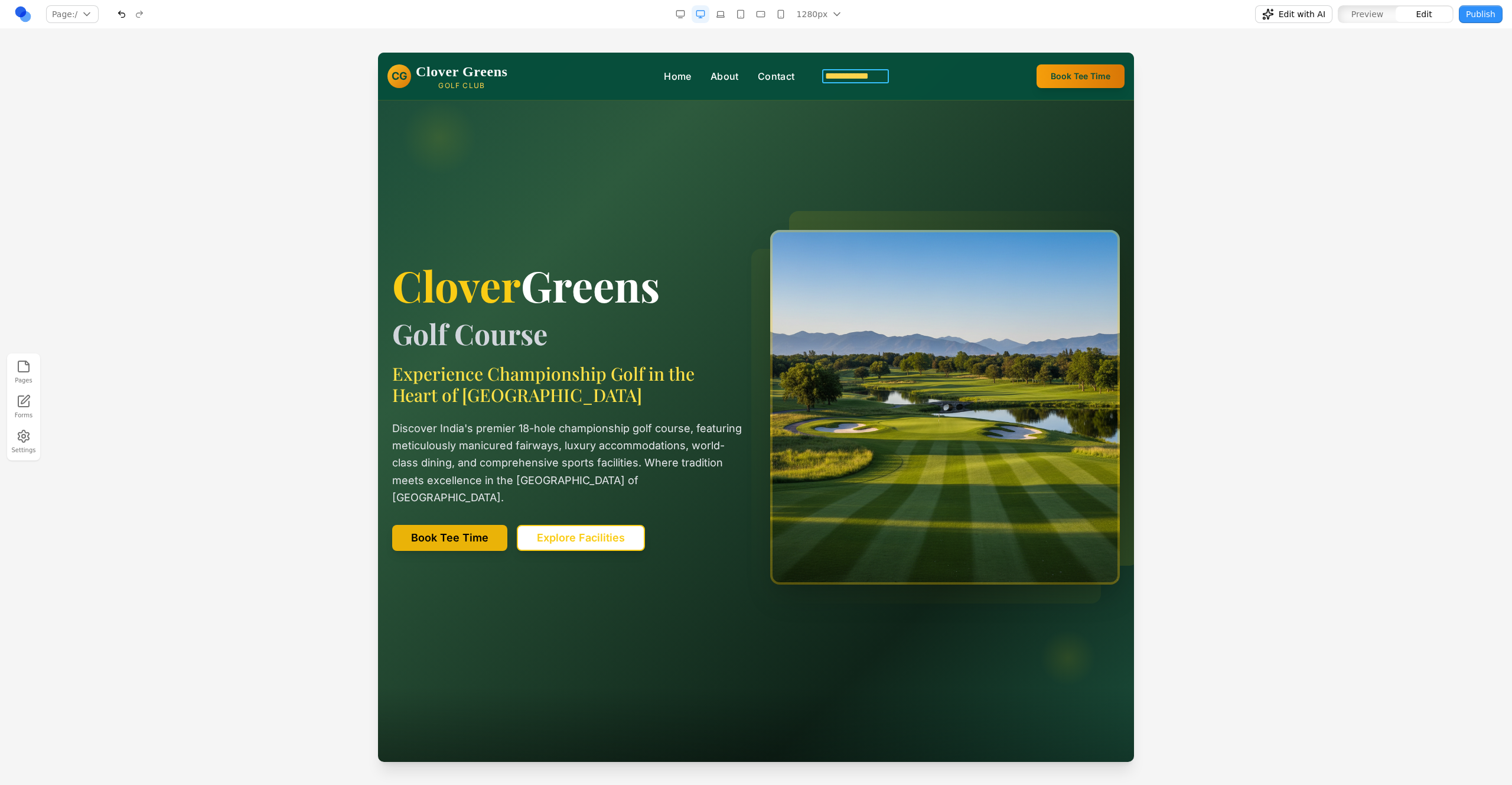
drag, startPoint x: 800, startPoint y: 78, endPoint x: 874, endPoint y: 80, distance: 74.0
click at [927, 186] on div "Clover Greens Golf Course Experience Championship Golf in the Heart of [GEOGRAP…" at bounding box center [756, 407] width 756 height 449
click at [872, 144] on section "Clover Greens Golf Course Experience Championship Golf in the Heart of [GEOGRAP…" at bounding box center [756, 407] width 756 height 709
click at [843, 73] on link "**********" at bounding box center [847, 76] width 67 height 14
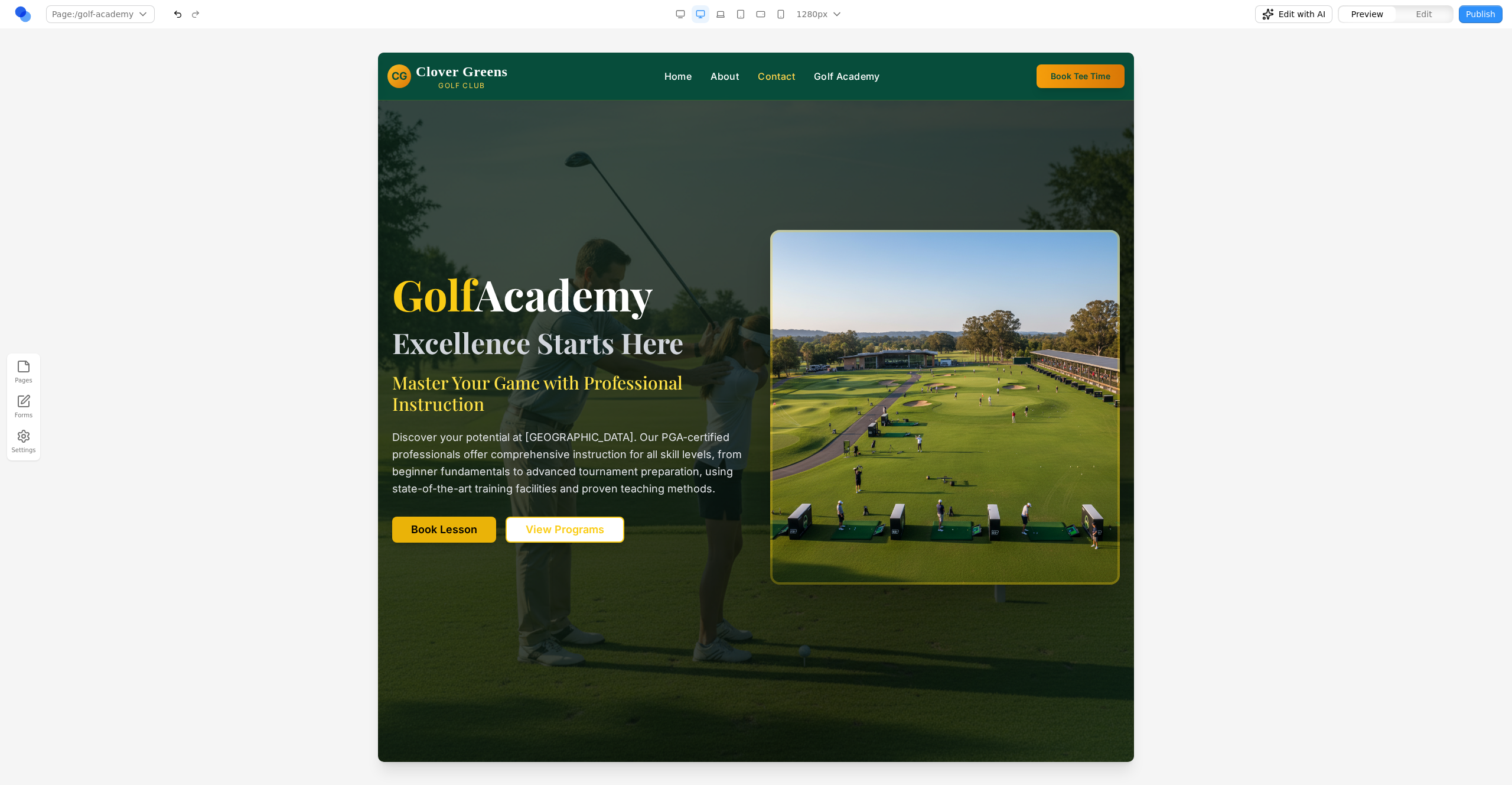
click at [795, 78] on link "Contact" at bounding box center [776, 76] width 37 height 14
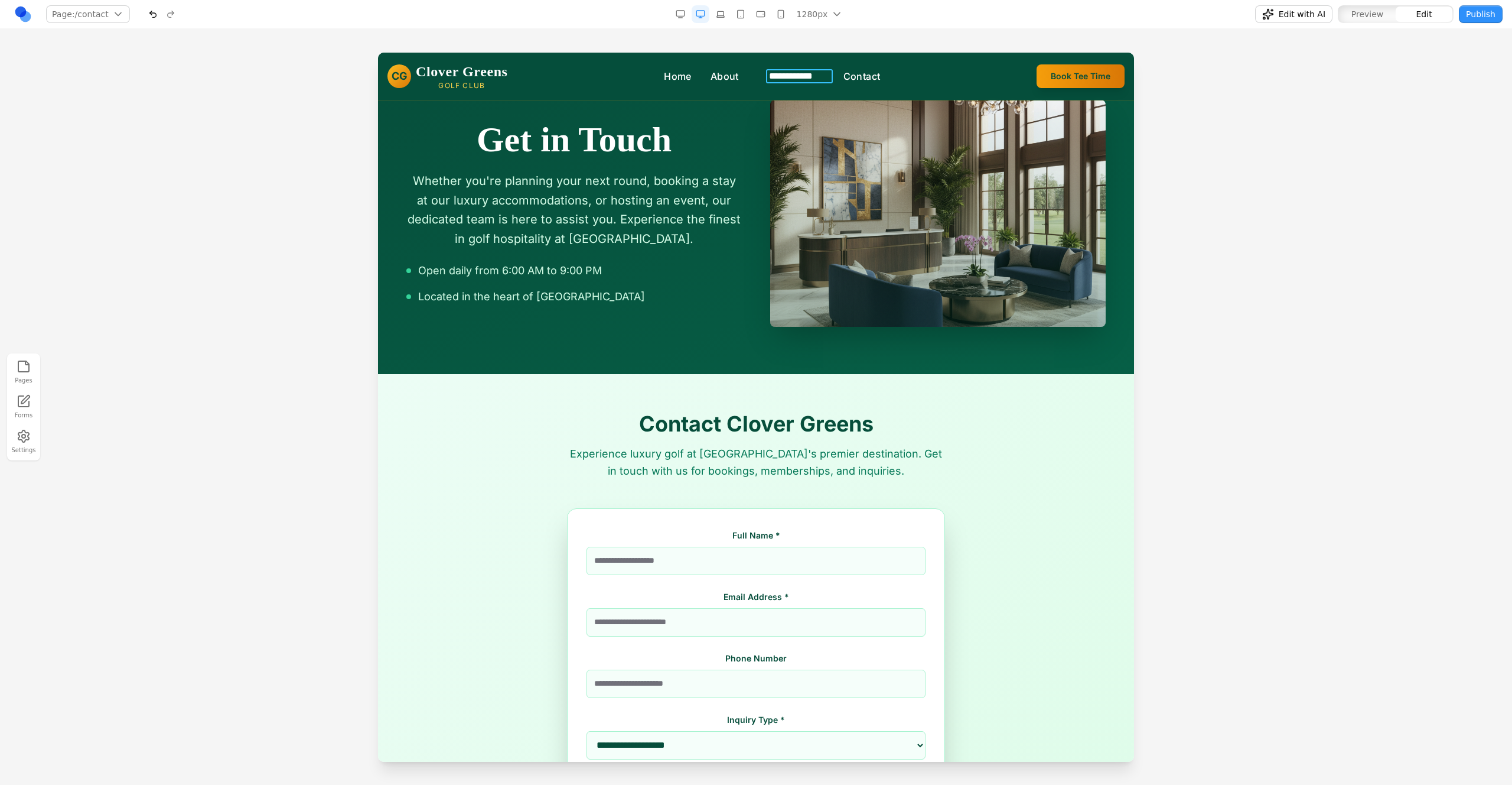
drag, startPoint x: 843, startPoint y: 75, endPoint x: 774, endPoint y: 75, distance: 69.0
click at [840, 143] on div at bounding box center [939, 213] width 336 height 227
